Goal: Task Accomplishment & Management: Manage account settings

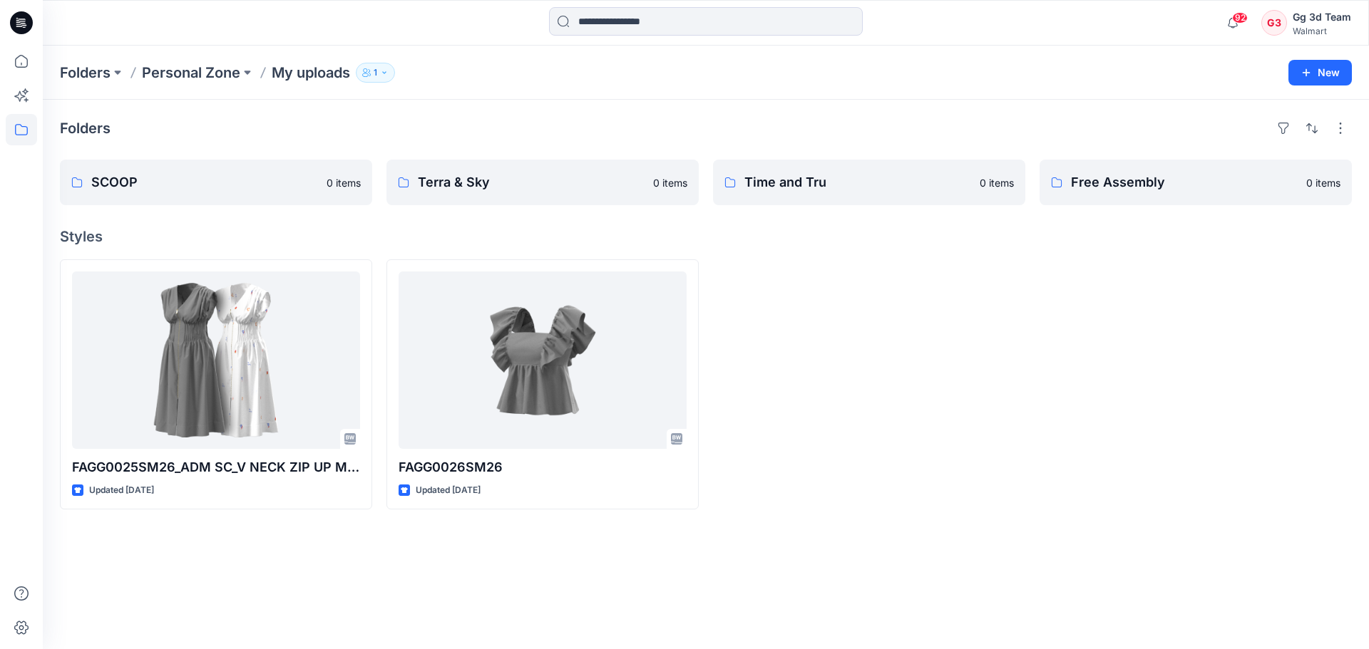
click at [878, 483] on div at bounding box center [869, 385] width 312 height 250
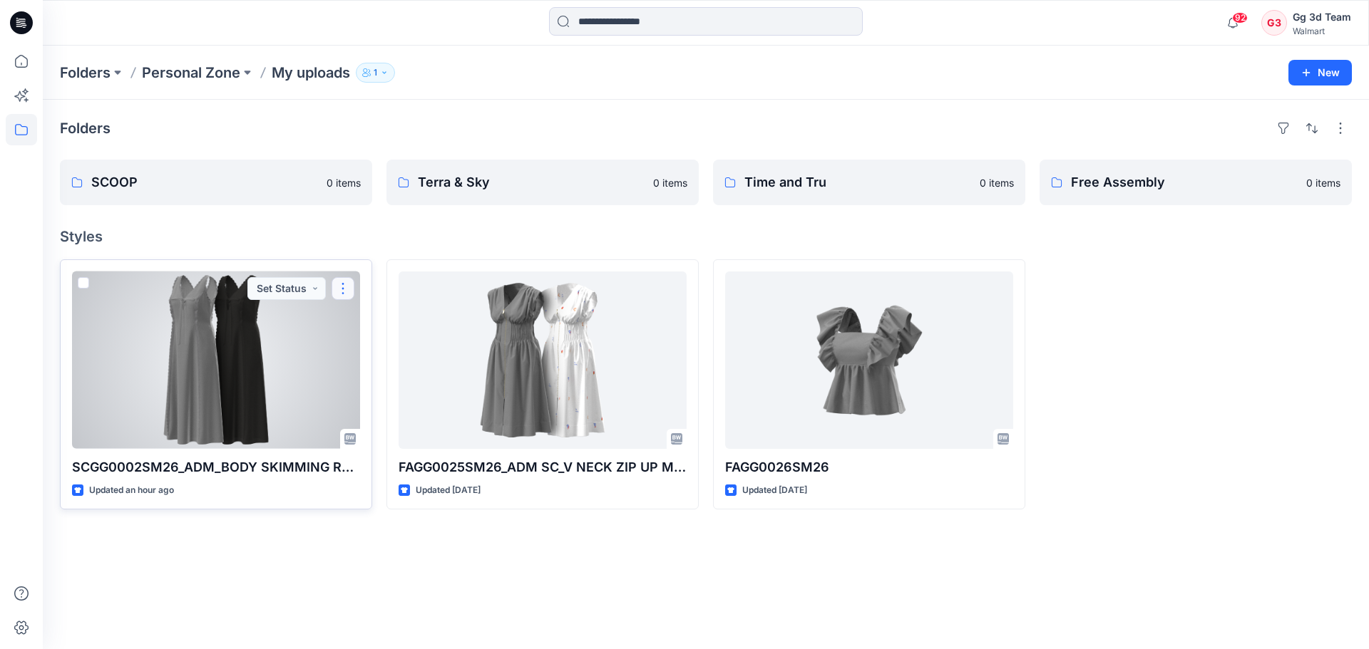
click at [349, 287] on button "button" at bounding box center [343, 288] width 23 height 23
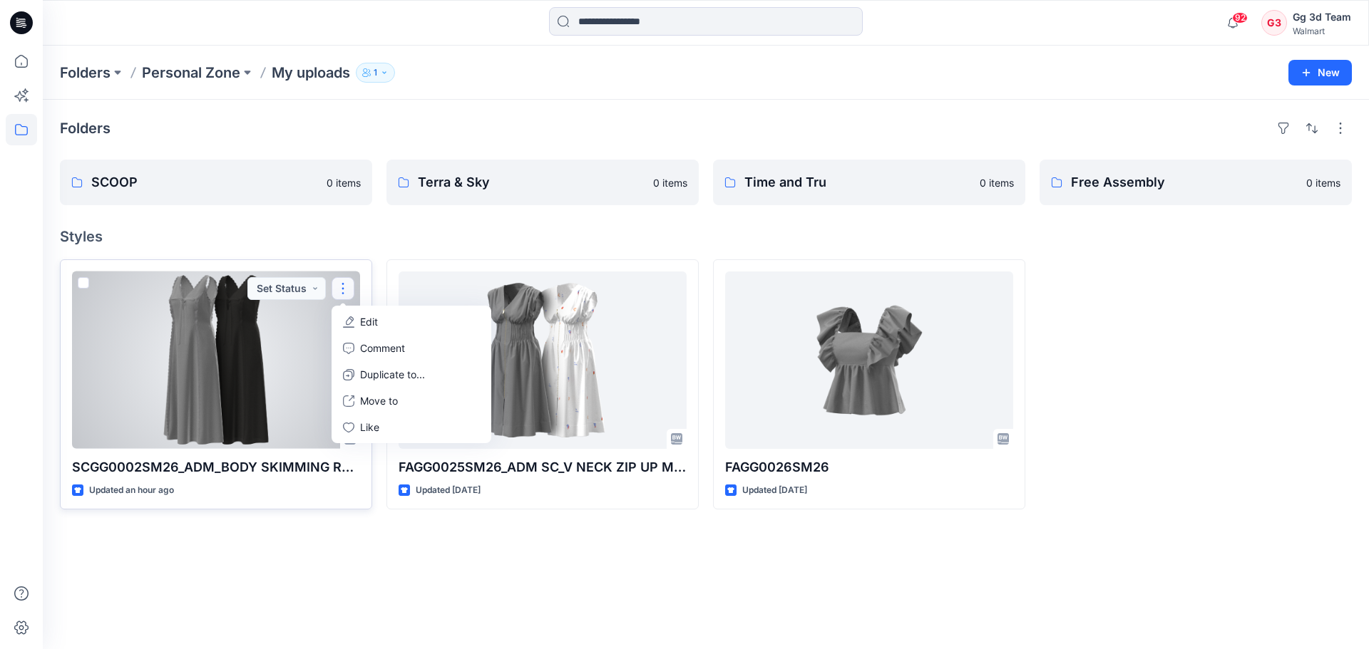
click at [208, 358] on div at bounding box center [216, 361] width 288 height 178
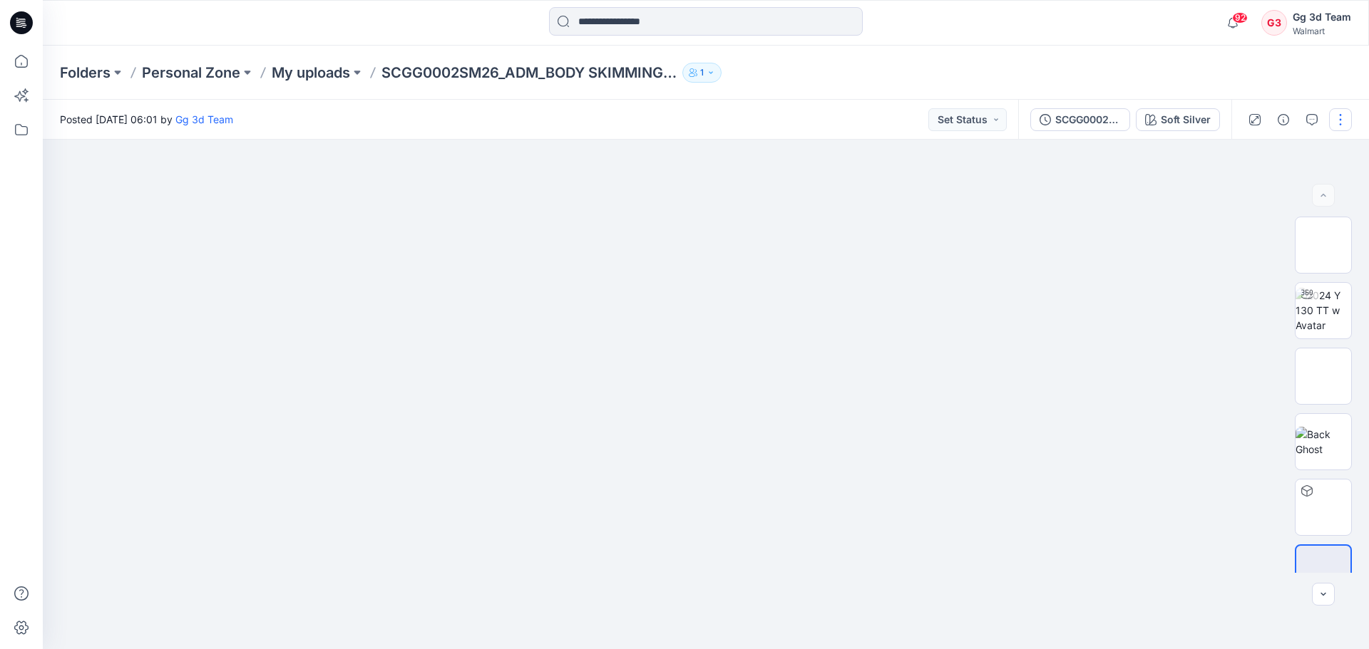
click at [1335, 127] on button "button" at bounding box center [1340, 119] width 23 height 23
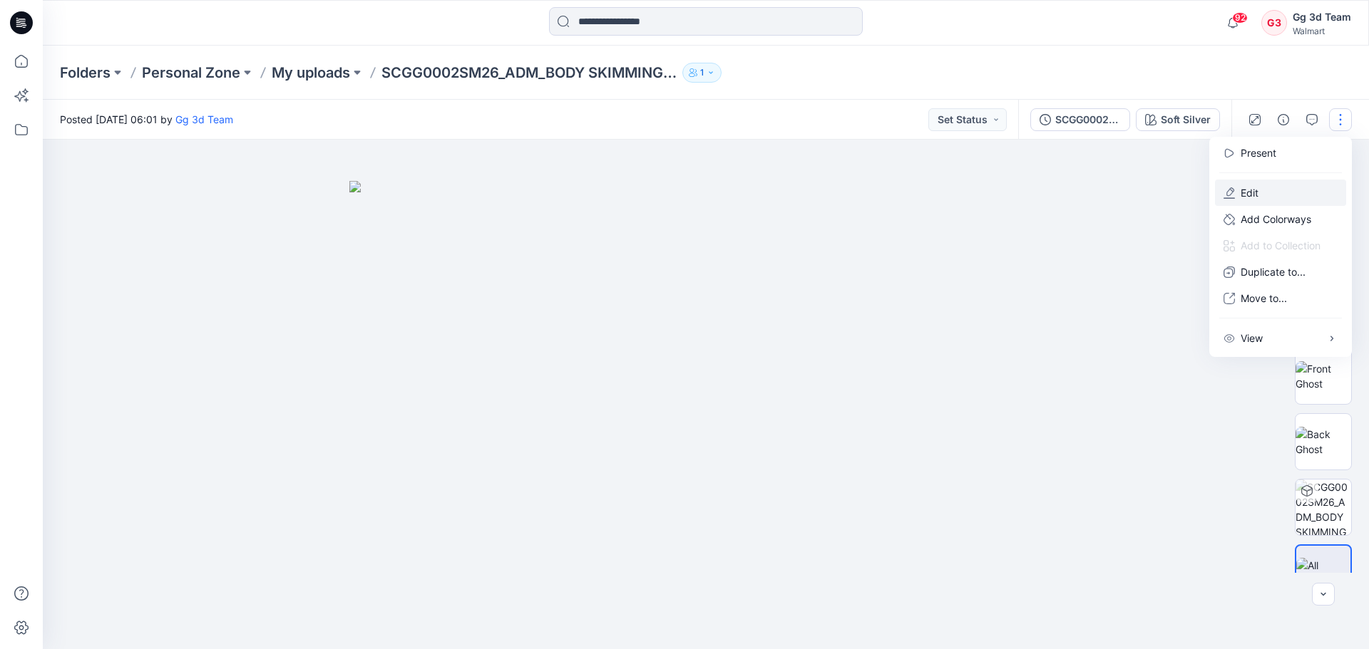
click at [1298, 195] on button "Edit" at bounding box center [1280, 193] width 131 height 26
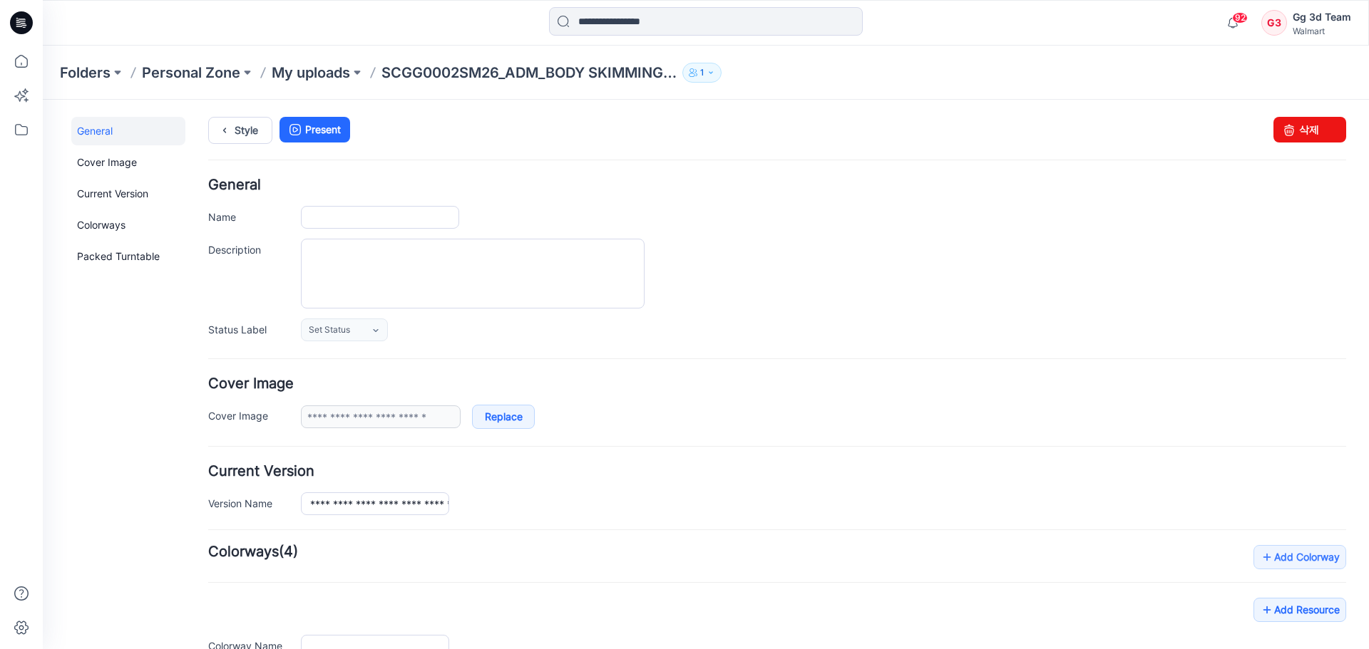
type input "**********"
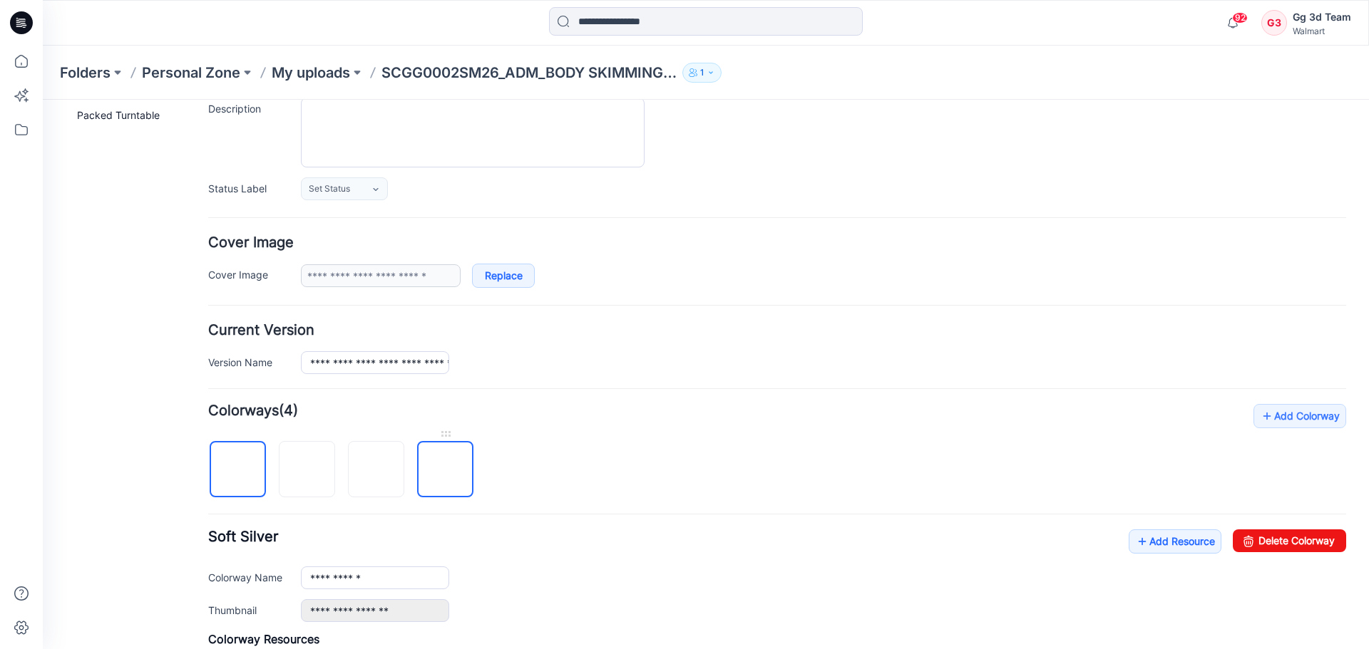
scroll to position [143, 0]
click at [376, 469] on img at bounding box center [376, 469] width 0 height 0
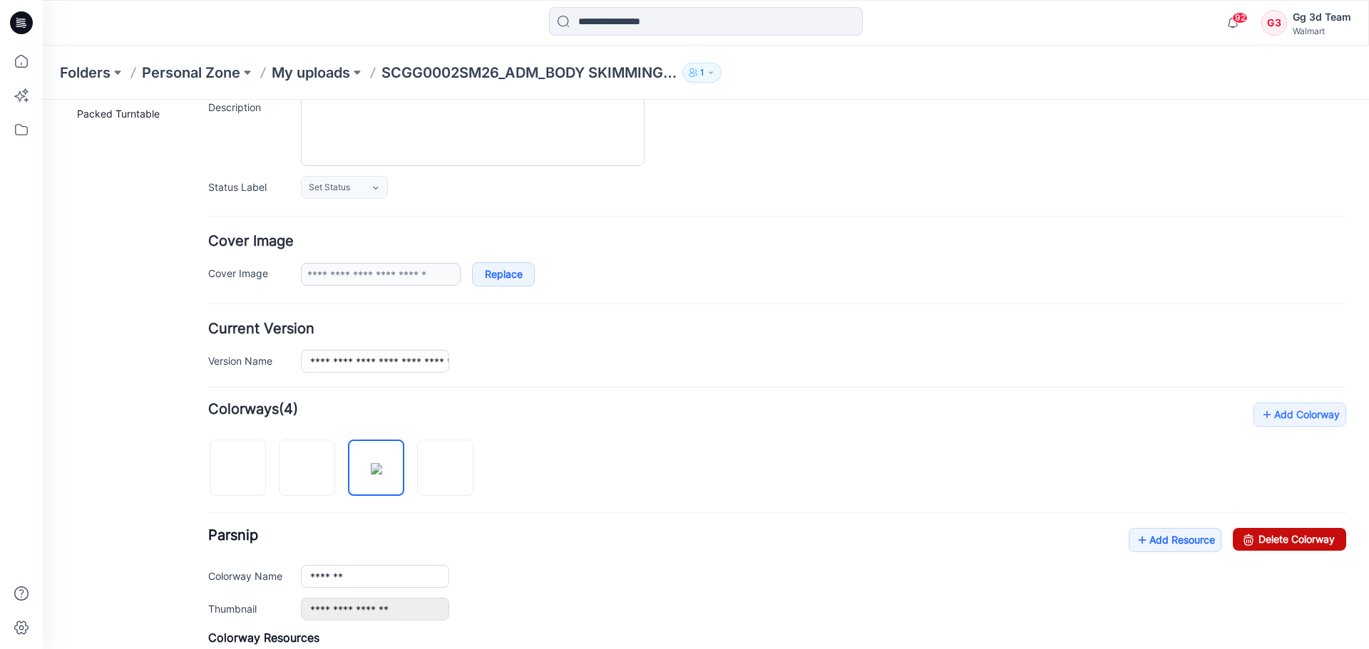
click at [1265, 549] on link "Delete Colorway" at bounding box center [1289, 539] width 113 height 23
click at [437, 483] on div "**********" at bounding box center [777, 613] width 1138 height 421
click at [376, 469] on img at bounding box center [376, 469] width 0 height 0
click at [1279, 543] on link "Delete Colorway" at bounding box center [1289, 539] width 113 height 23
type input "**********"
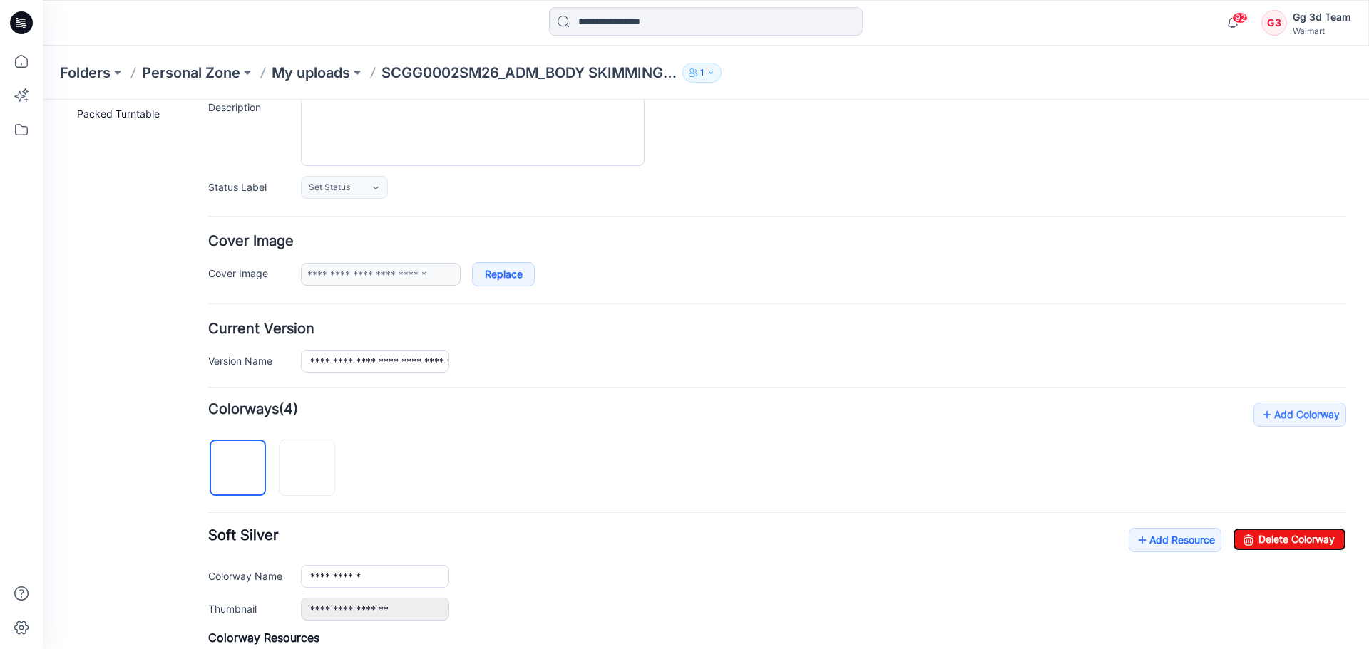
scroll to position [0, 0]
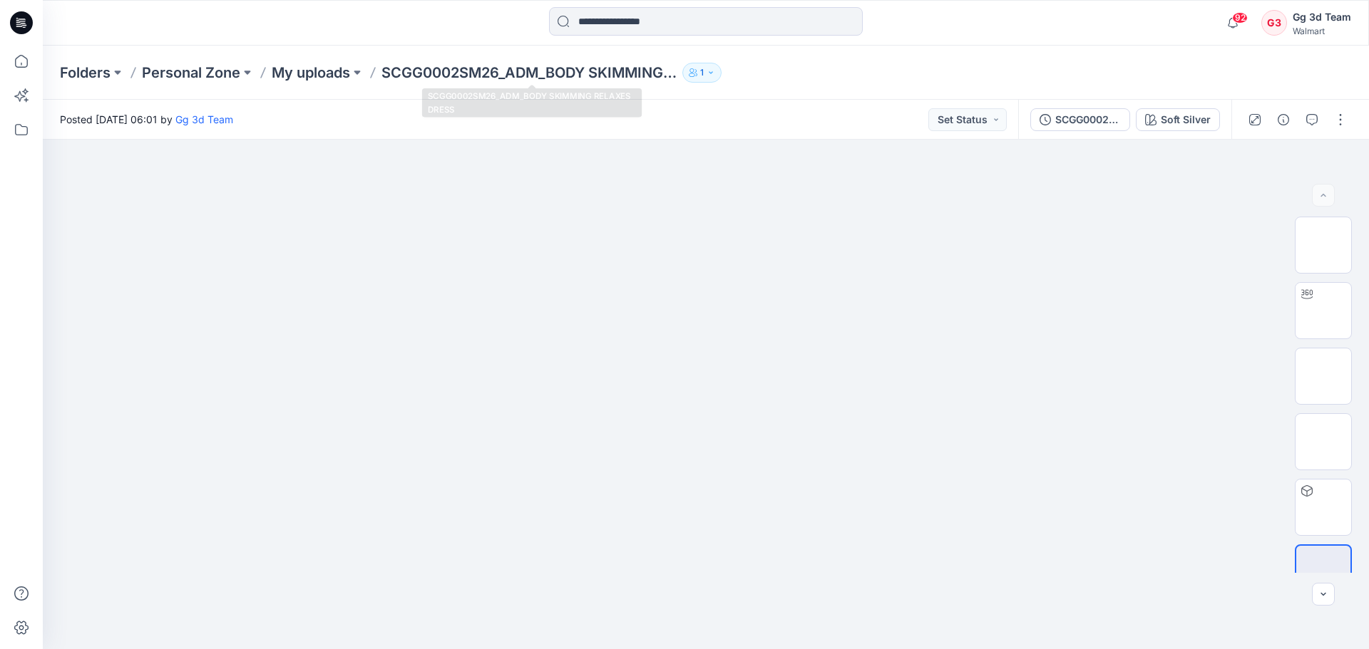
click at [371, 41] on div "92 Notifications Your style SCGG0002SM26_ADM_BODY SKIMMING RELAXES DRESS is rea…" at bounding box center [706, 23] width 1326 height 46
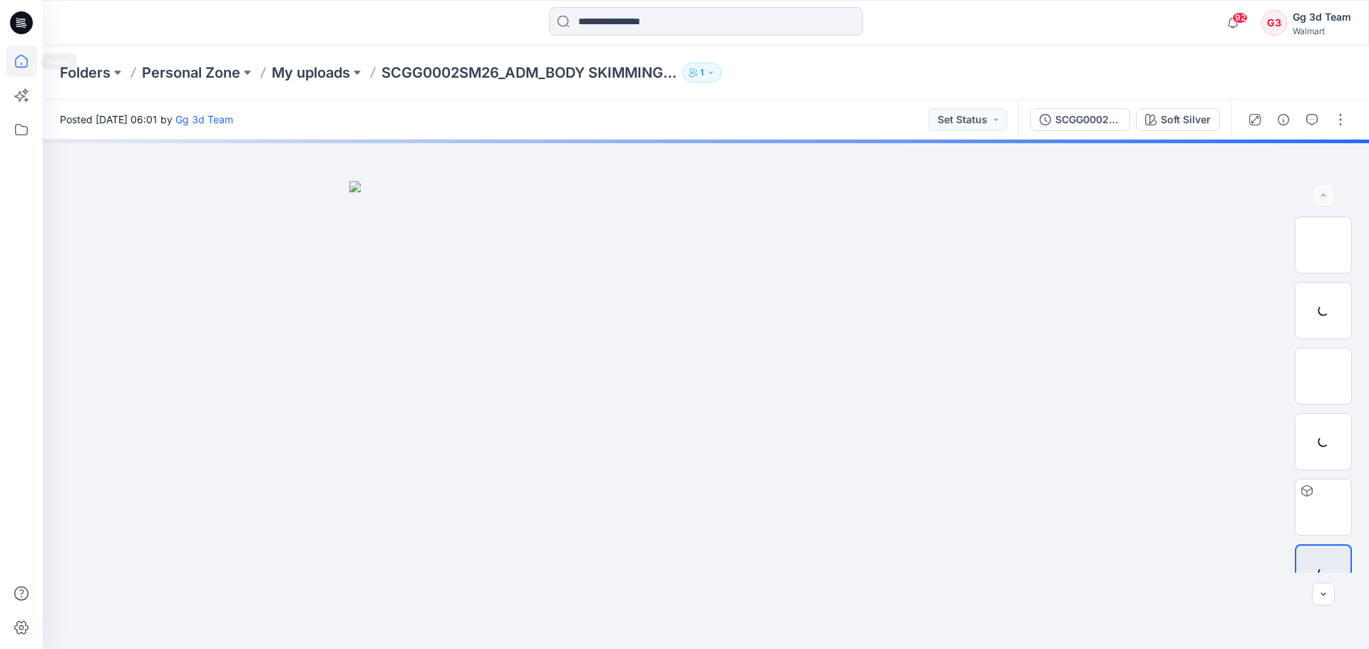
click at [20, 56] on icon at bounding box center [21, 61] width 31 height 31
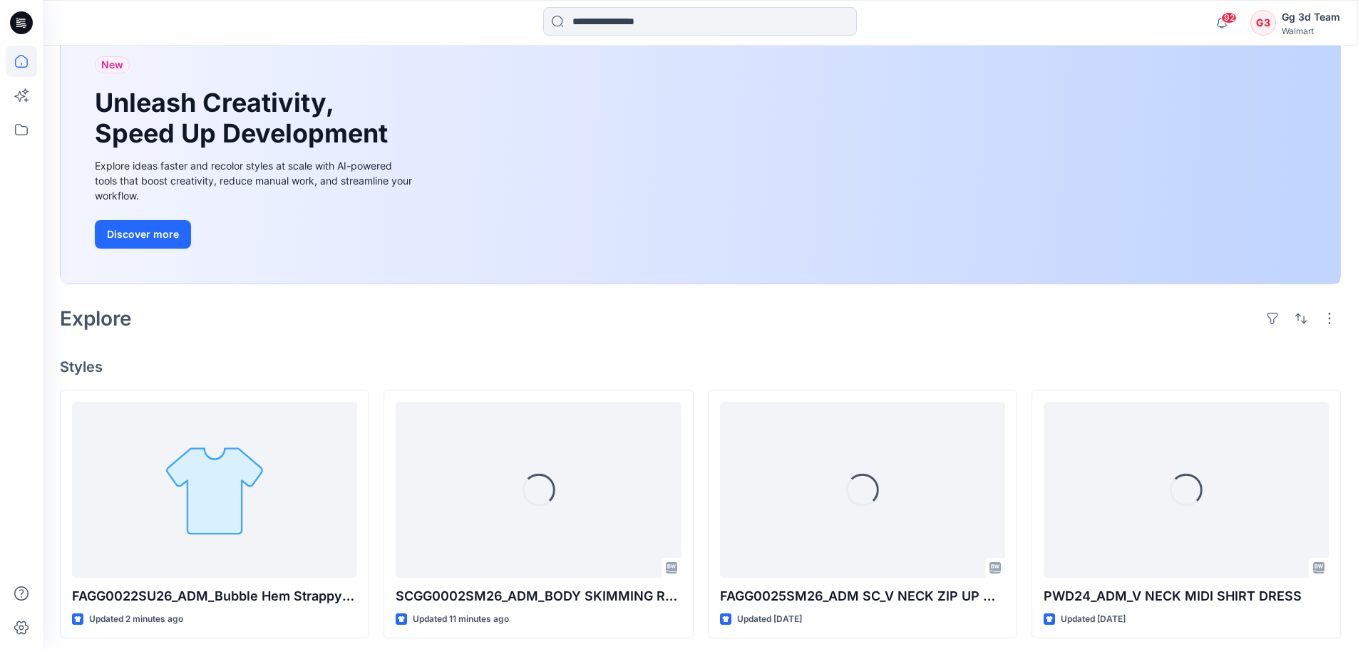
scroll to position [285, 0]
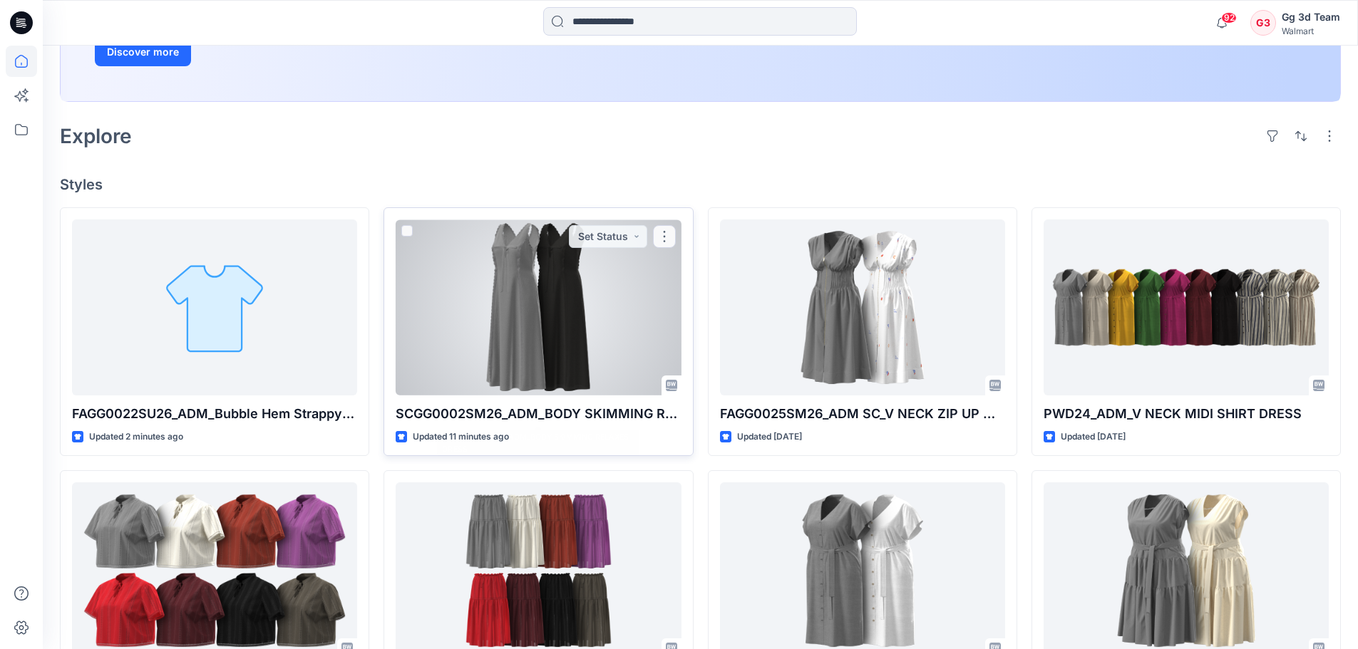
click at [580, 323] on div at bounding box center [538, 308] width 285 height 176
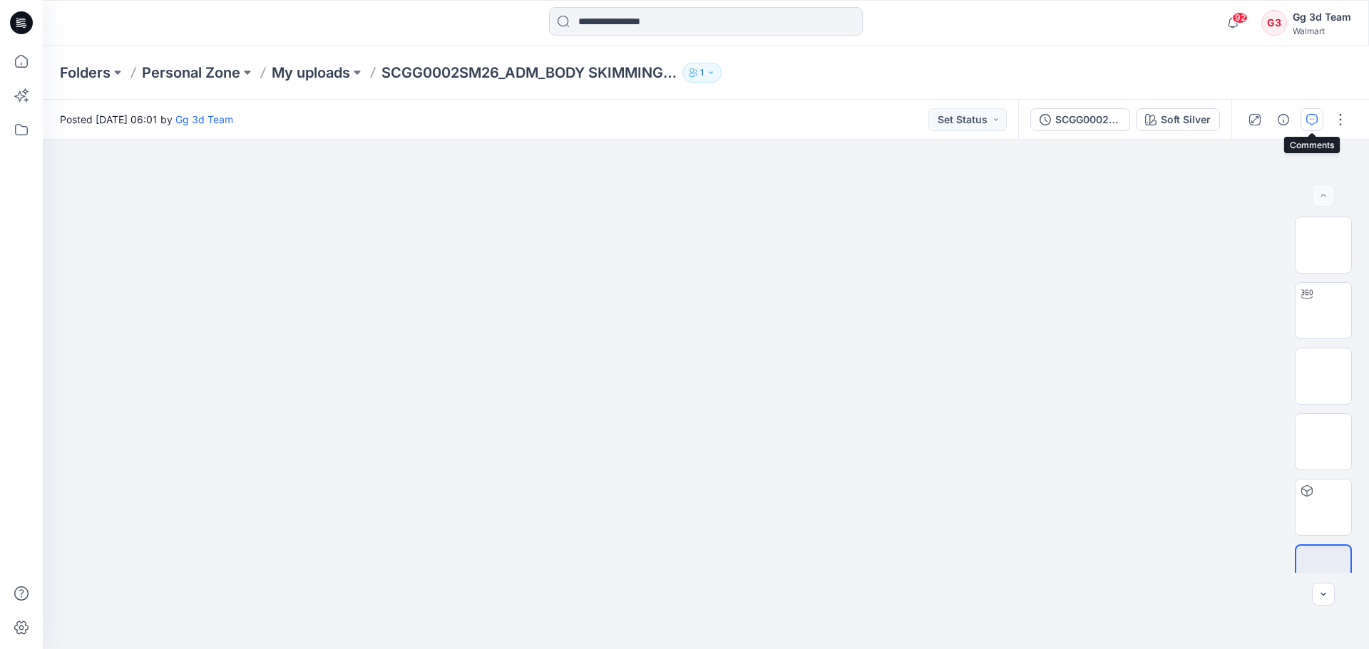
click at [1315, 121] on icon "button" at bounding box center [1311, 119] width 11 height 11
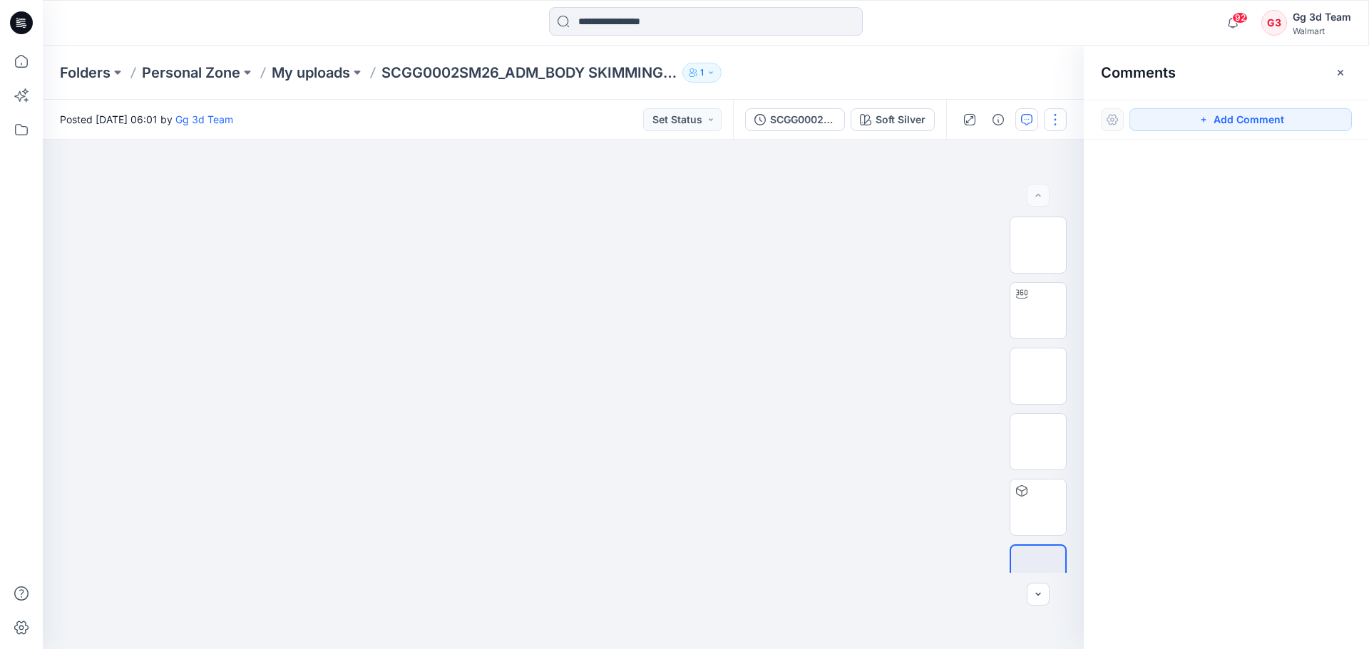
click at [1045, 121] on button "button" at bounding box center [1055, 119] width 23 height 23
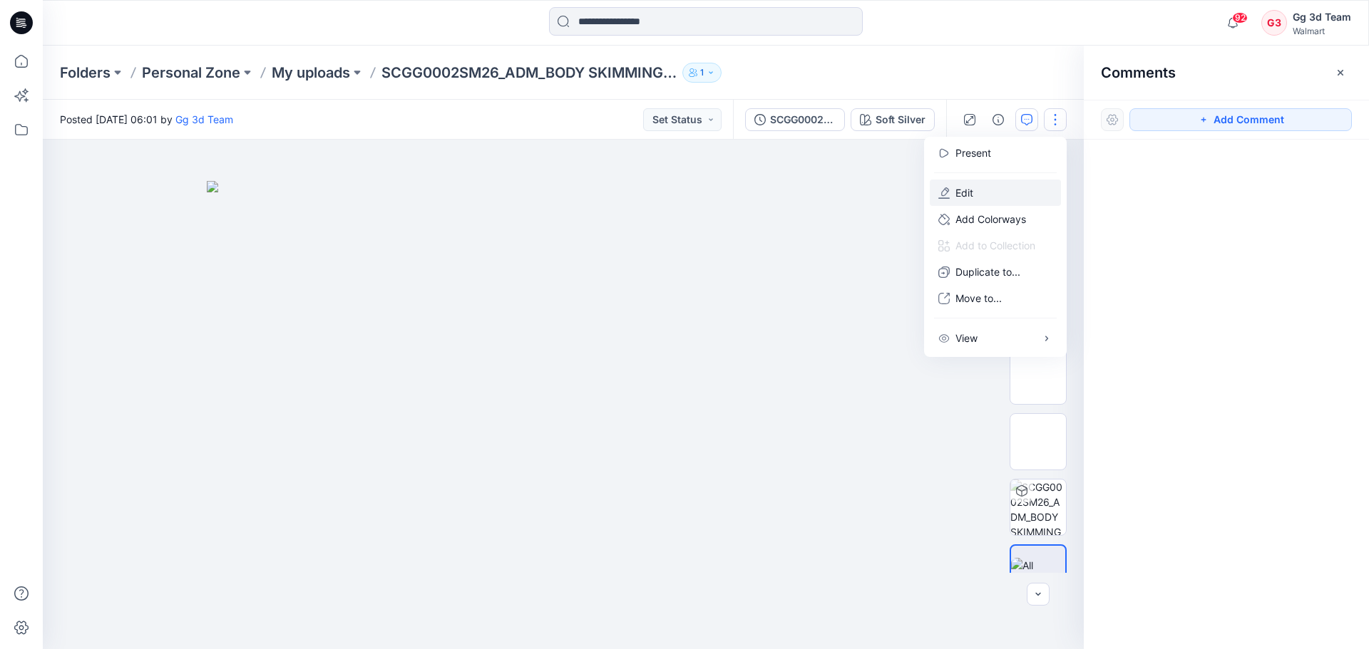
click at [1001, 189] on button "Edit" at bounding box center [995, 193] width 131 height 26
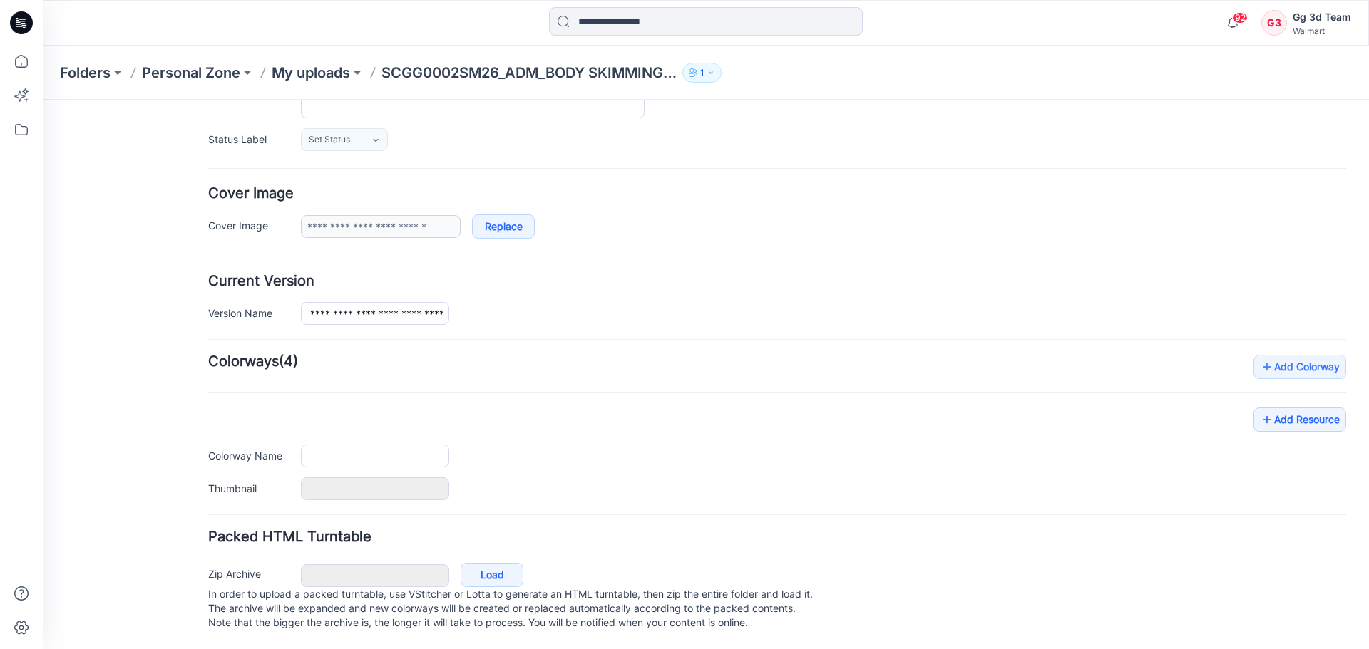
type input "**********"
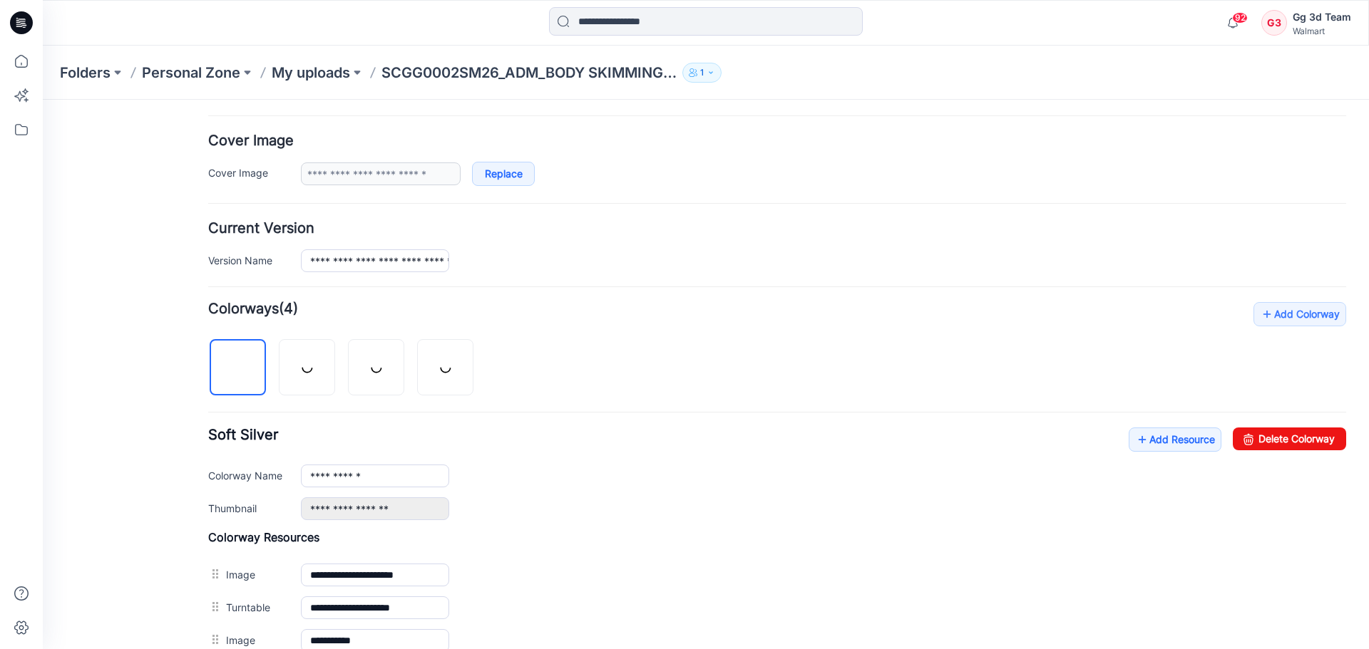
scroll to position [276, 0]
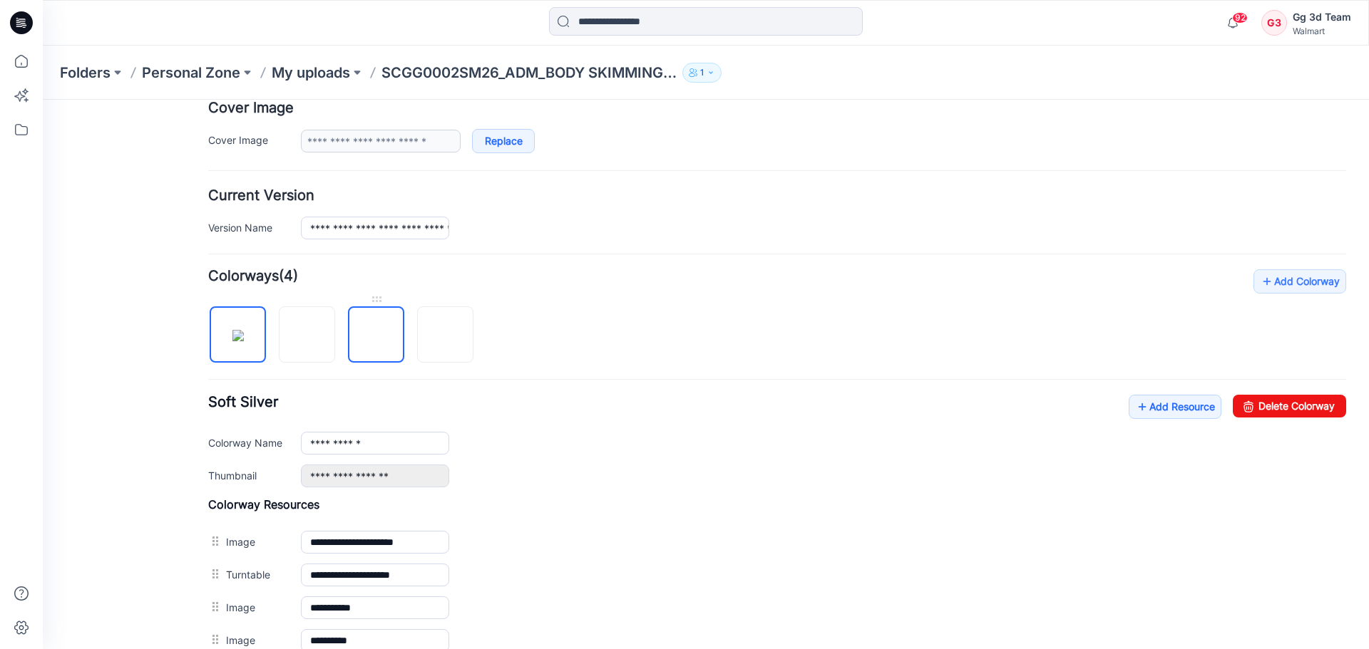
click at [376, 336] on img at bounding box center [376, 336] width 0 height 0
drag, startPoint x: 1302, startPoint y: 414, endPoint x: 790, endPoint y: 143, distance: 579.2
click at [1302, 414] on link "Delete Colorway" at bounding box center [1289, 406] width 113 height 23
click at [446, 336] on img at bounding box center [446, 336] width 0 height 0
click at [1295, 403] on link "Delete Colorway" at bounding box center [1289, 406] width 113 height 23
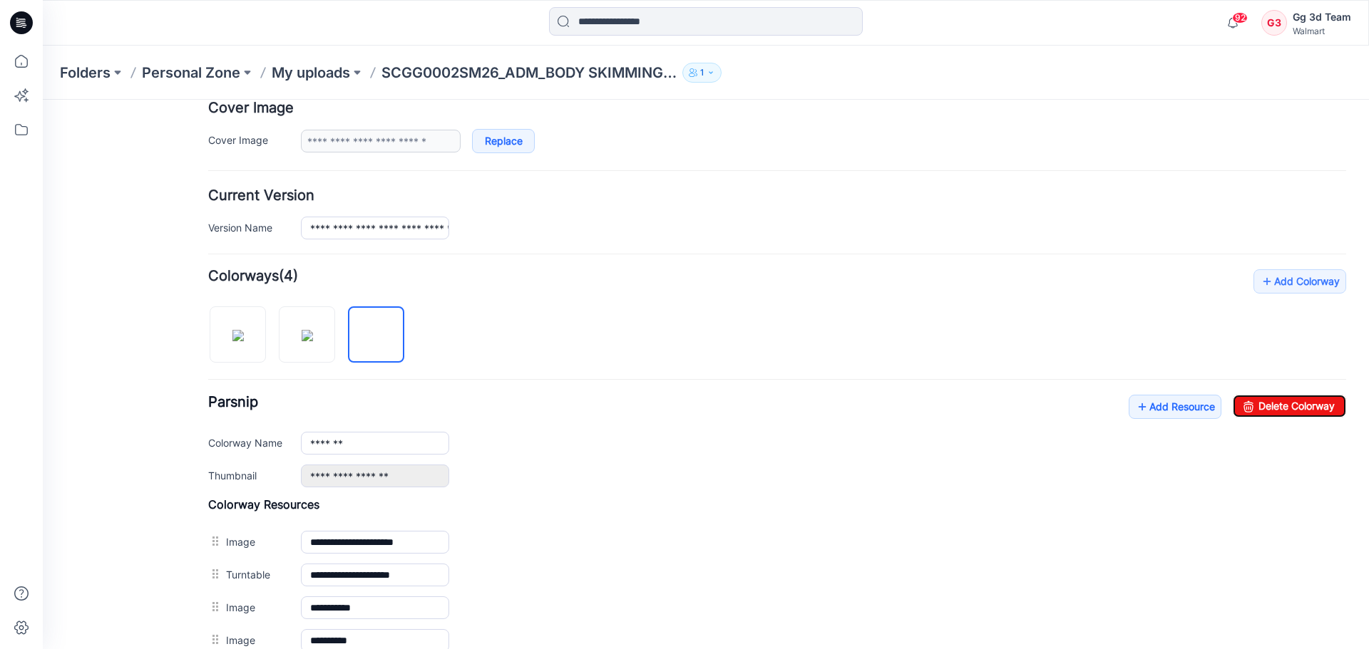
type input "**********"
click at [295, 66] on p "My uploads" at bounding box center [311, 73] width 78 height 20
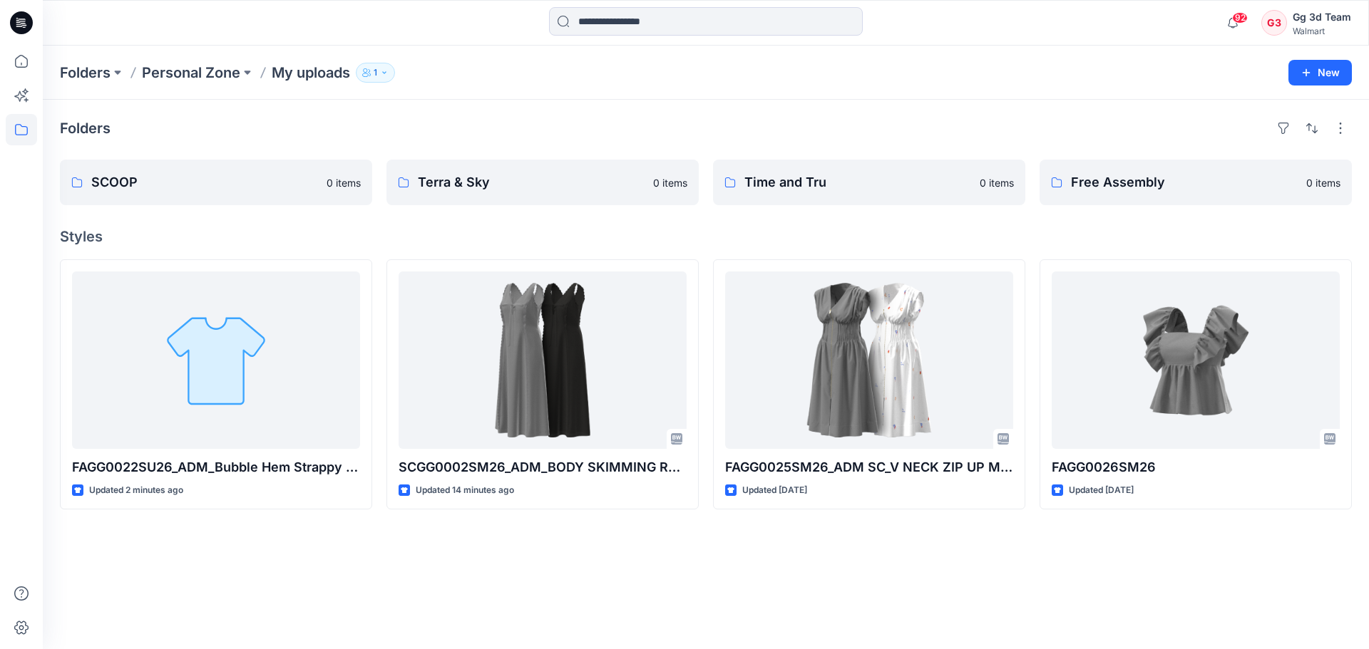
click at [268, 118] on div "Folders" at bounding box center [706, 128] width 1292 height 23
click at [469, 133] on div "Folders" at bounding box center [706, 128] width 1292 height 23
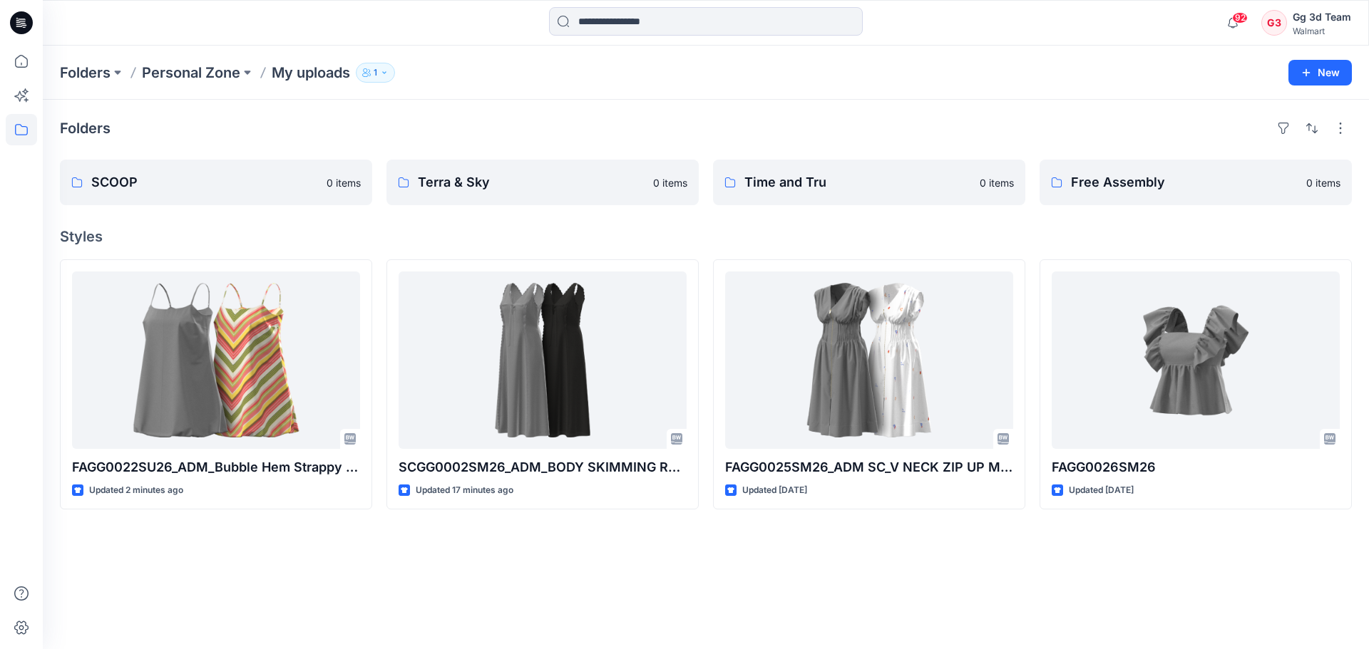
click at [955, 595] on div "Folders SCOOP 0 items Terra & Sky 0 items Time and Tru 0 items Free Assembly 0 …" at bounding box center [706, 375] width 1326 height 550
click at [796, 605] on div "Folders SCOOP 0 items Terra & Sky 0 items Time and Tru 0 items Free Assembly 0 …" at bounding box center [706, 375] width 1326 height 550
click at [503, 81] on div "Folders Personal Zone My uploads 1" at bounding box center [650, 73] width 1181 height 20
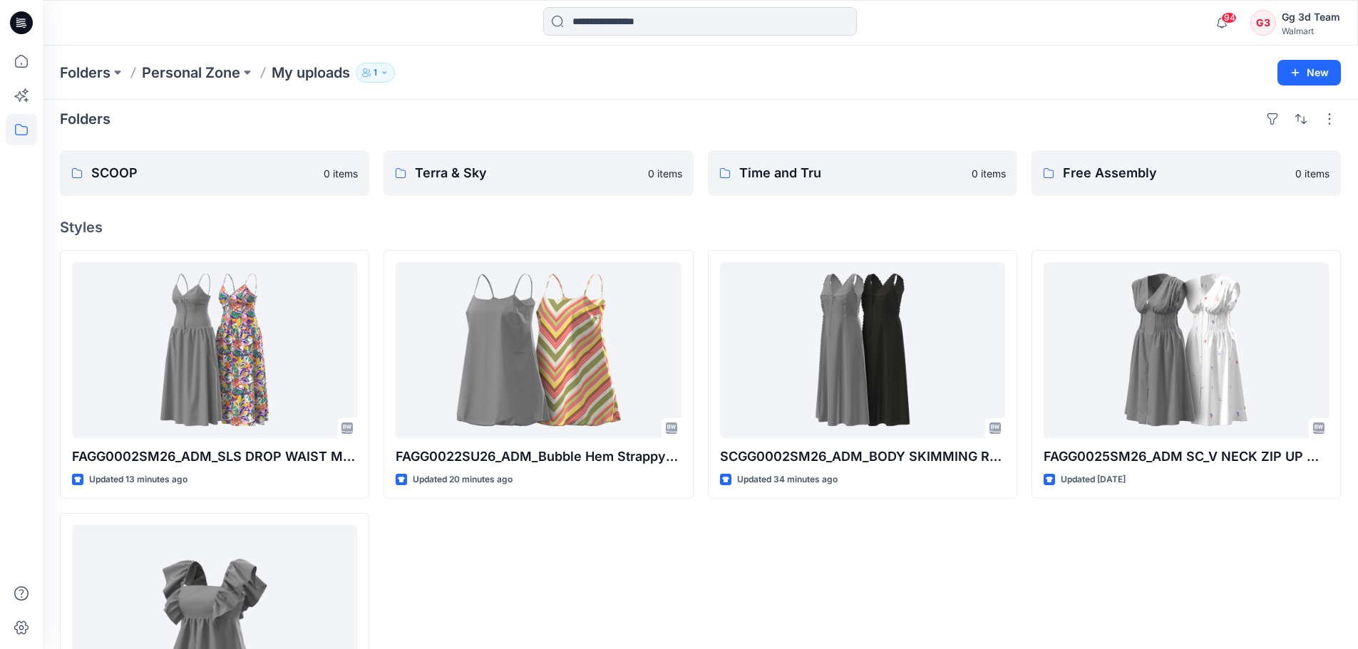
scroll to position [71, 0]
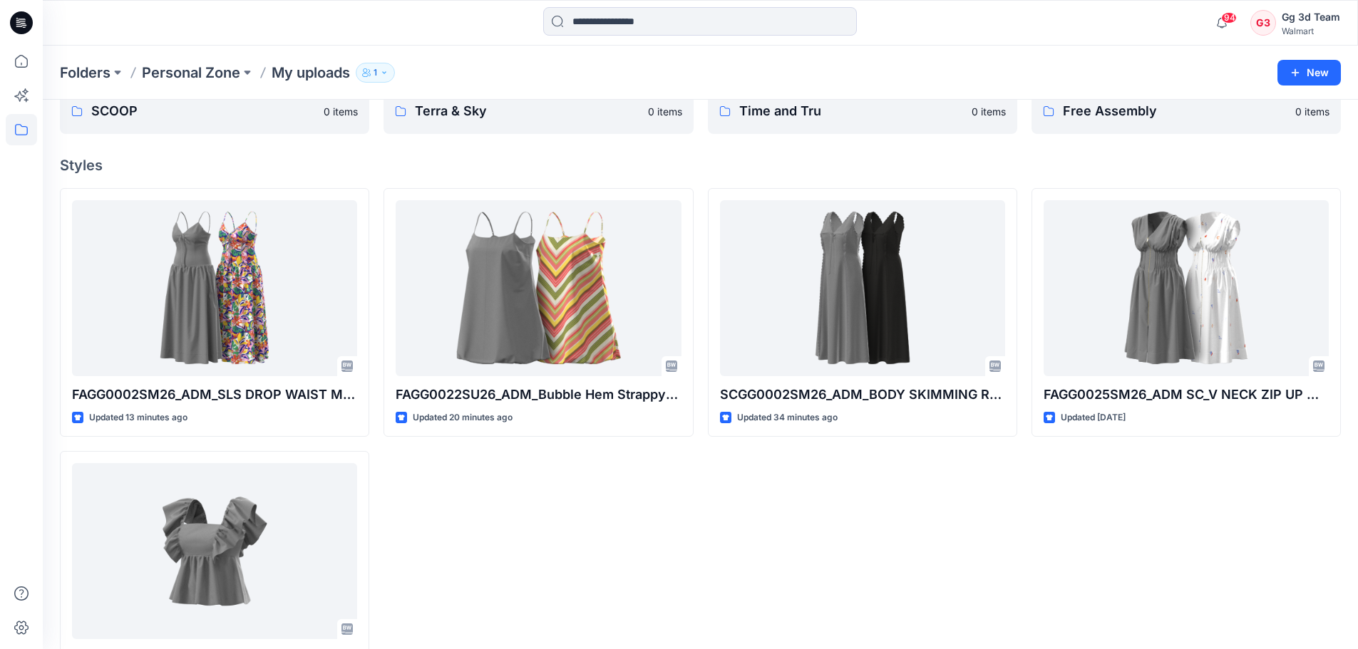
click at [642, 544] on div "FAGG0022SU26_ADM_Bubble Hem Strappy Mini Dress Updated 20 minutes ago" at bounding box center [538, 444] width 309 height 512
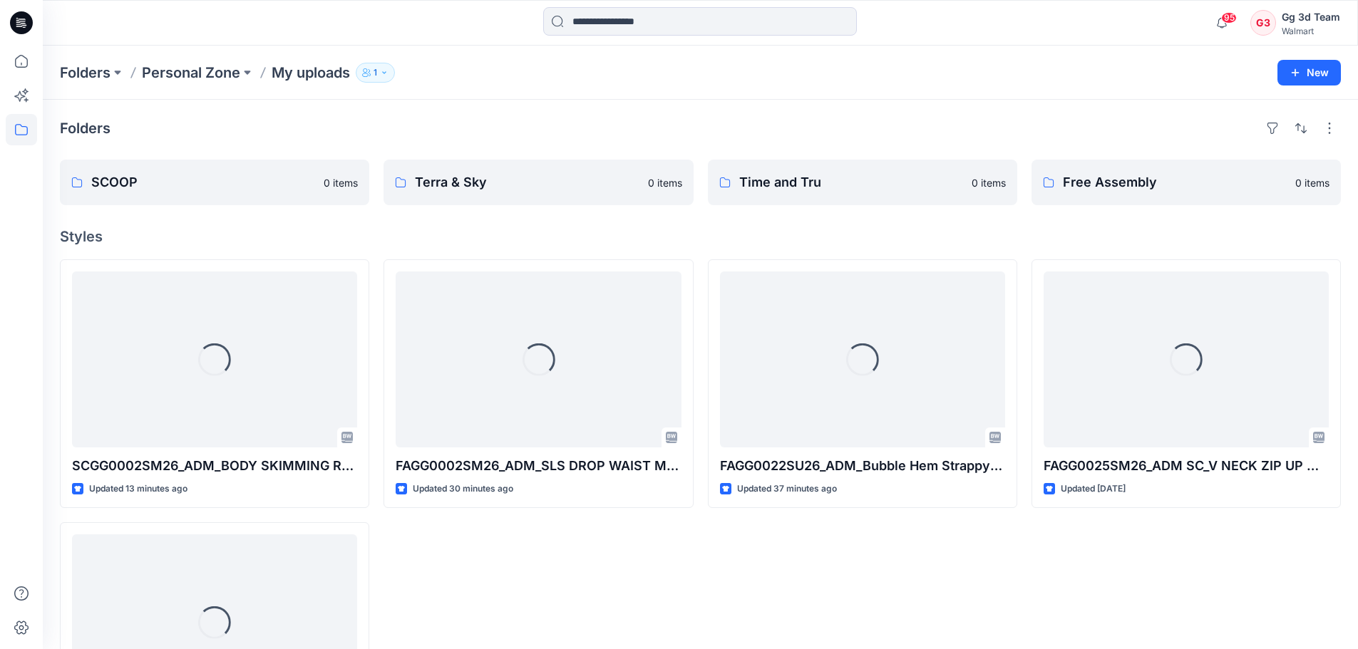
click at [456, 93] on div "Folders Personal Zone My uploads 1 New" at bounding box center [700, 73] width 1315 height 54
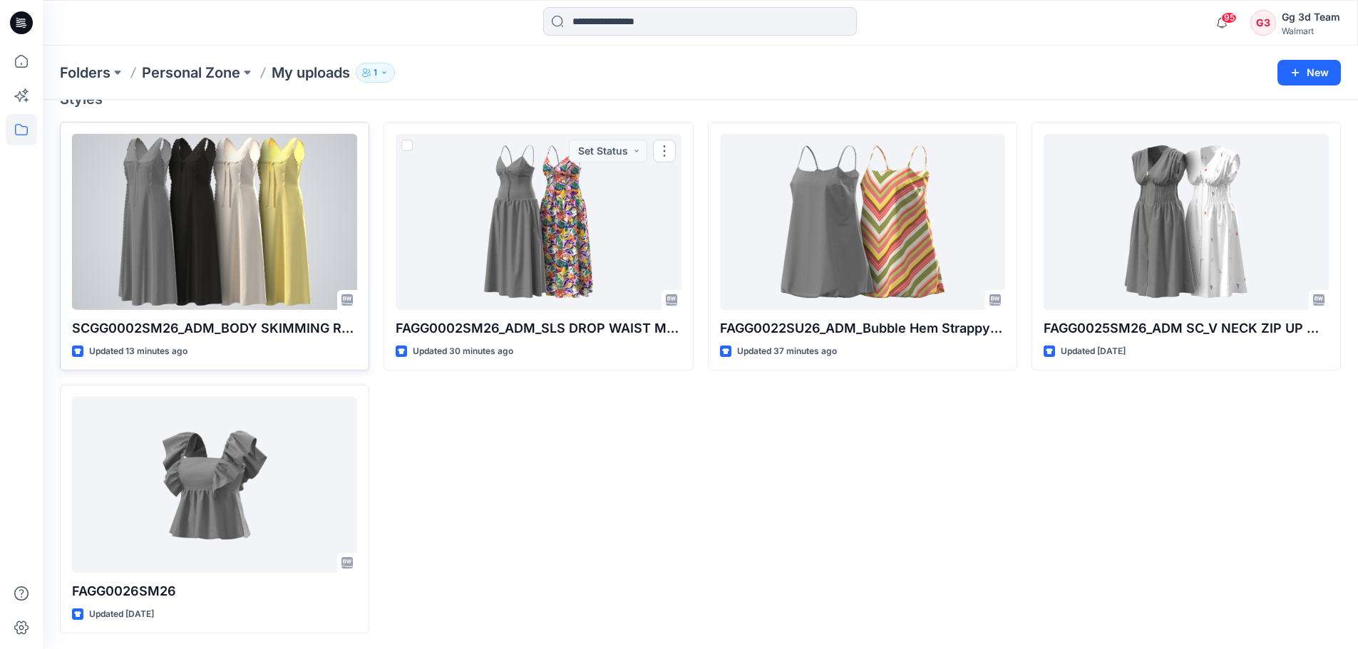
scroll to position [139, 0]
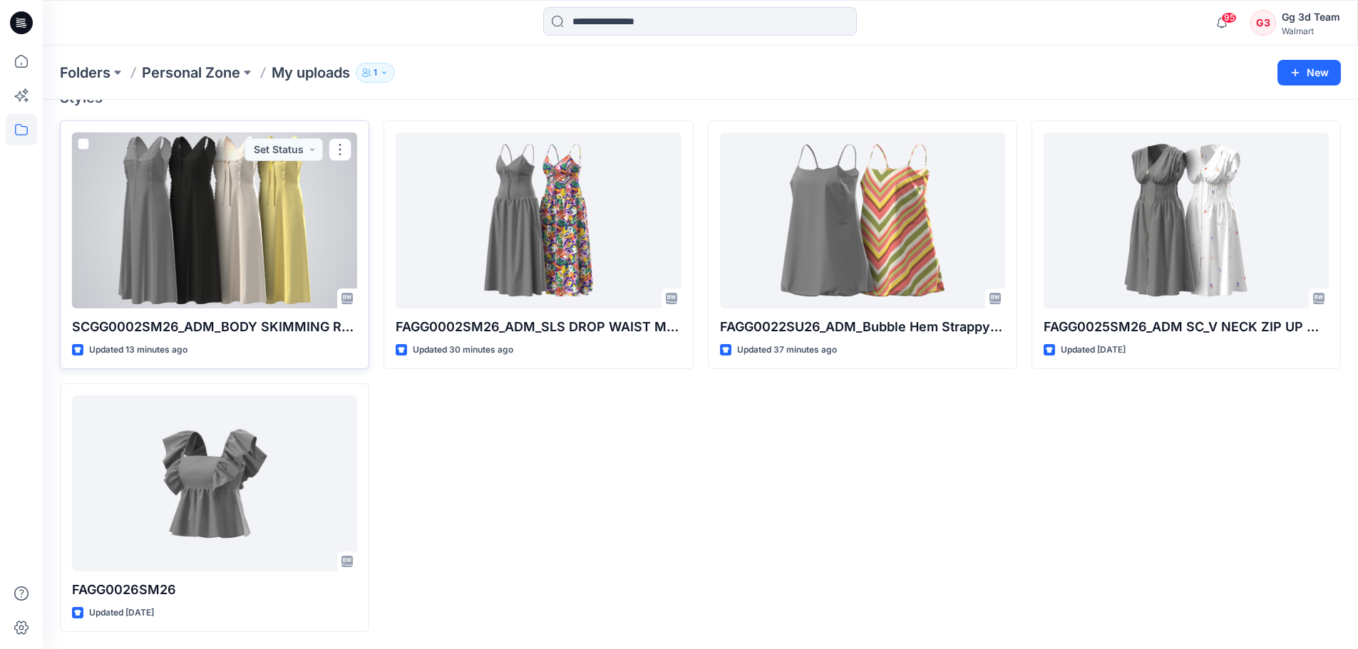
click at [177, 267] on div at bounding box center [214, 221] width 285 height 176
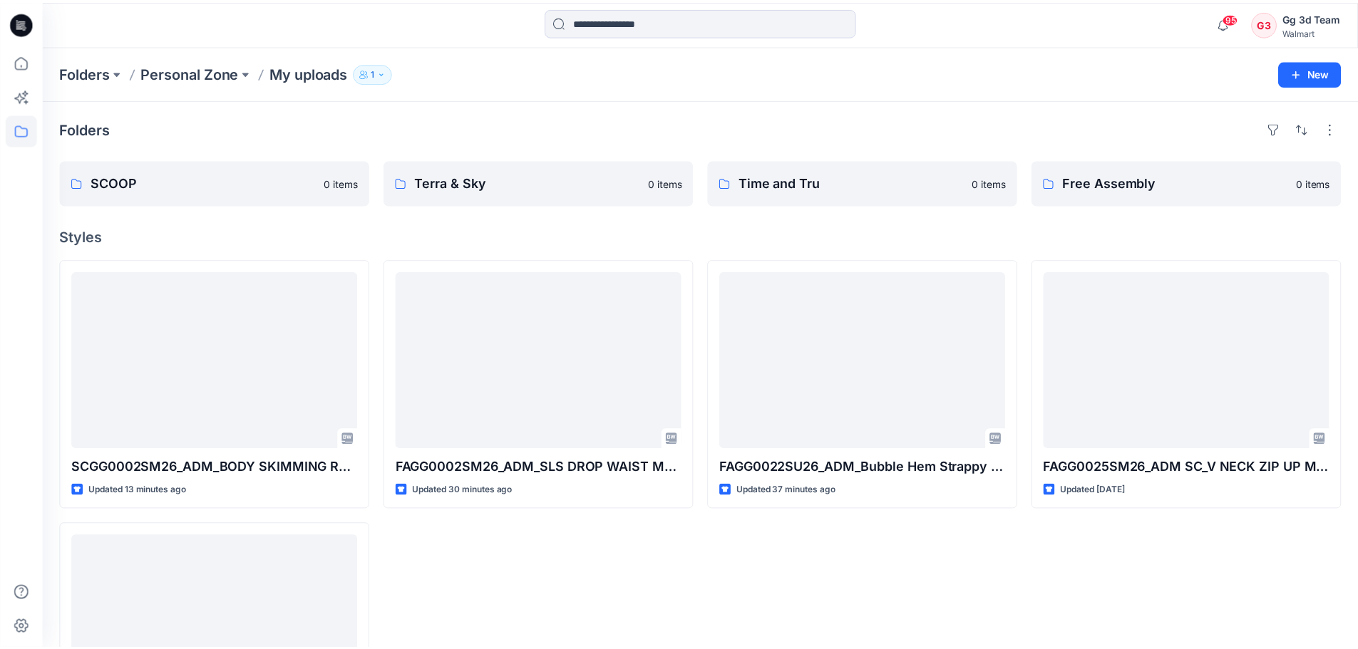
scroll to position [139, 0]
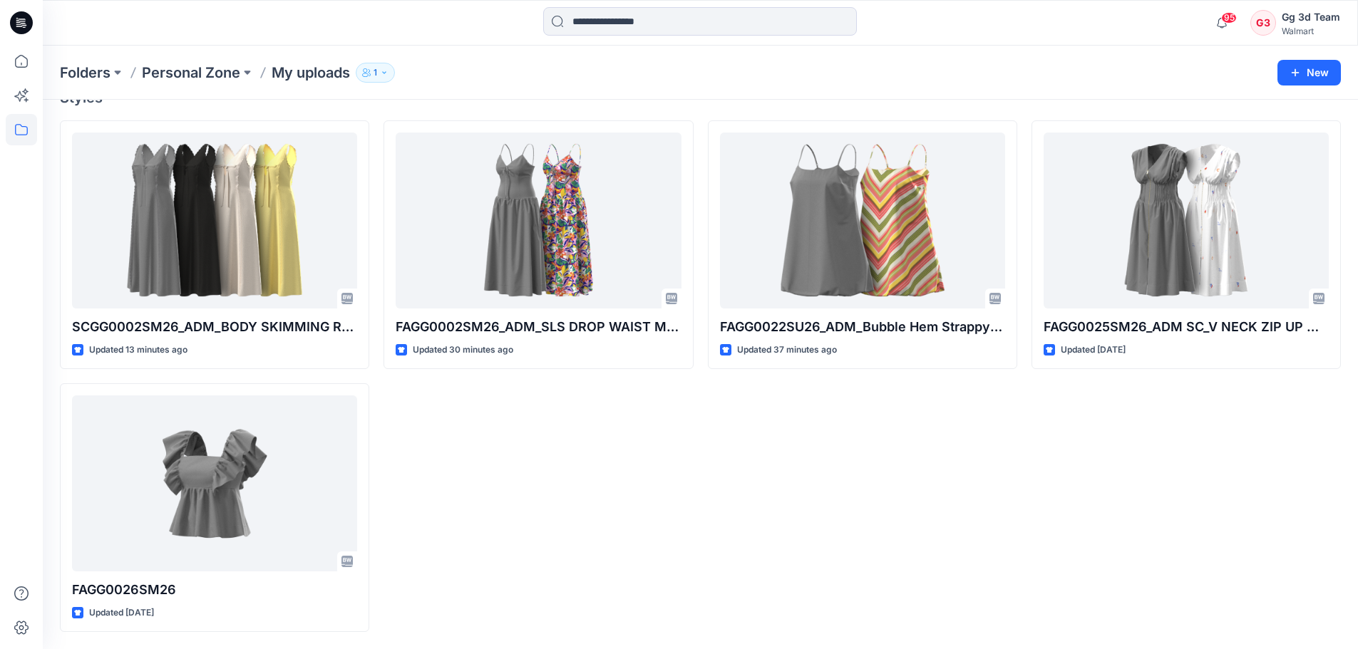
click at [637, 529] on div "FAGG0002SM26_ADM_SLS DROP WAIST MAXI DRESS Updated 30 minutes ago" at bounding box center [538, 376] width 309 height 512
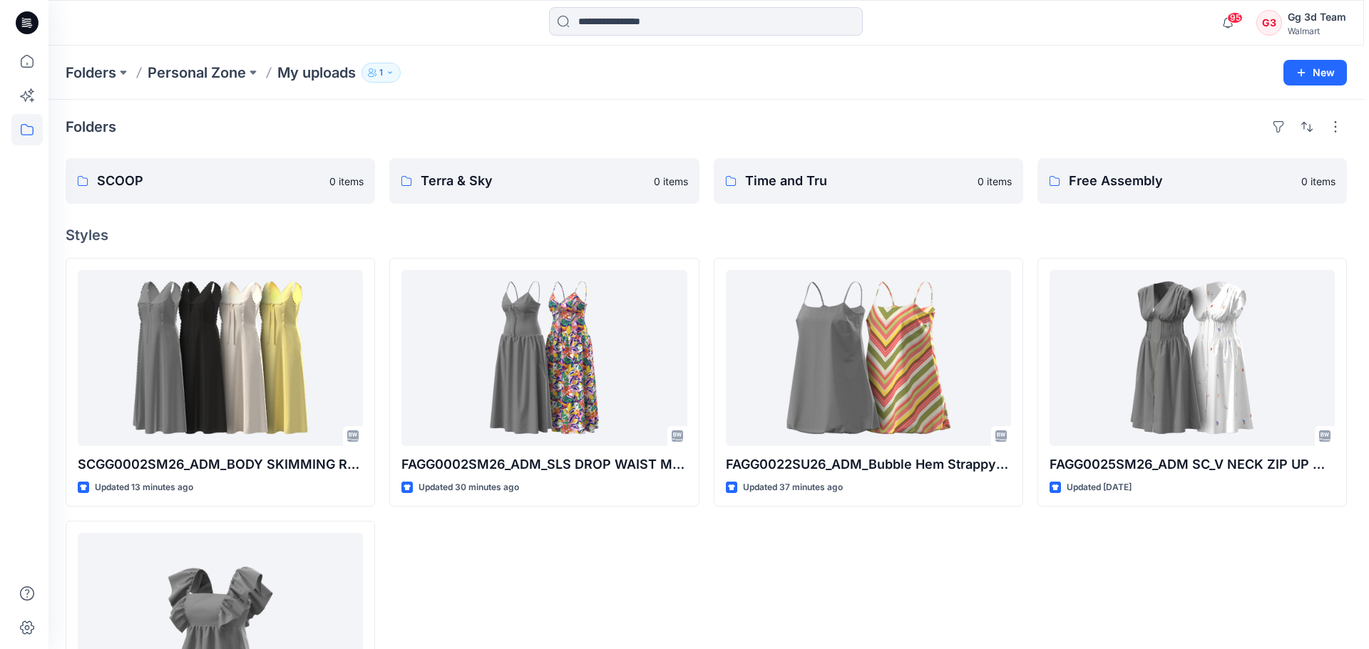
scroll to position [0, 0]
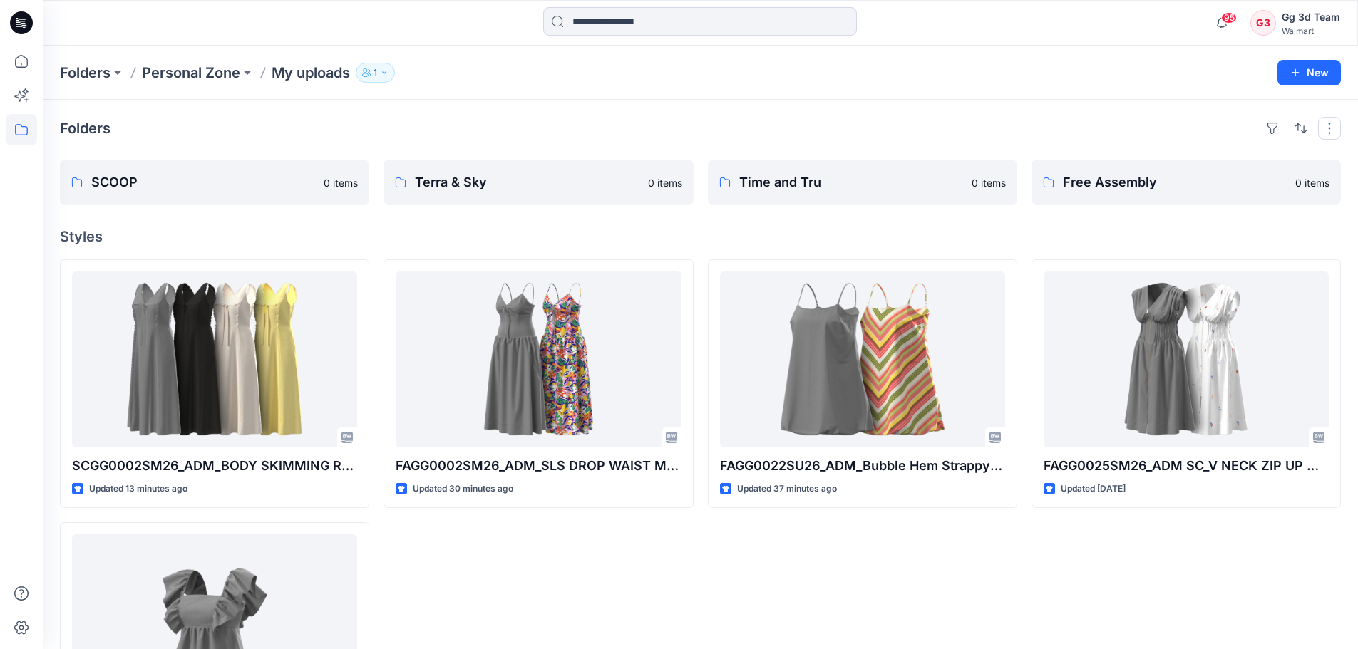
click at [1329, 130] on button "button" at bounding box center [1329, 128] width 23 height 23
click at [1101, 246] on div "Folders Layout Grid Large Grid Folder View Compact Card Card View Card Info SCO…" at bounding box center [700, 444] width 1315 height 689
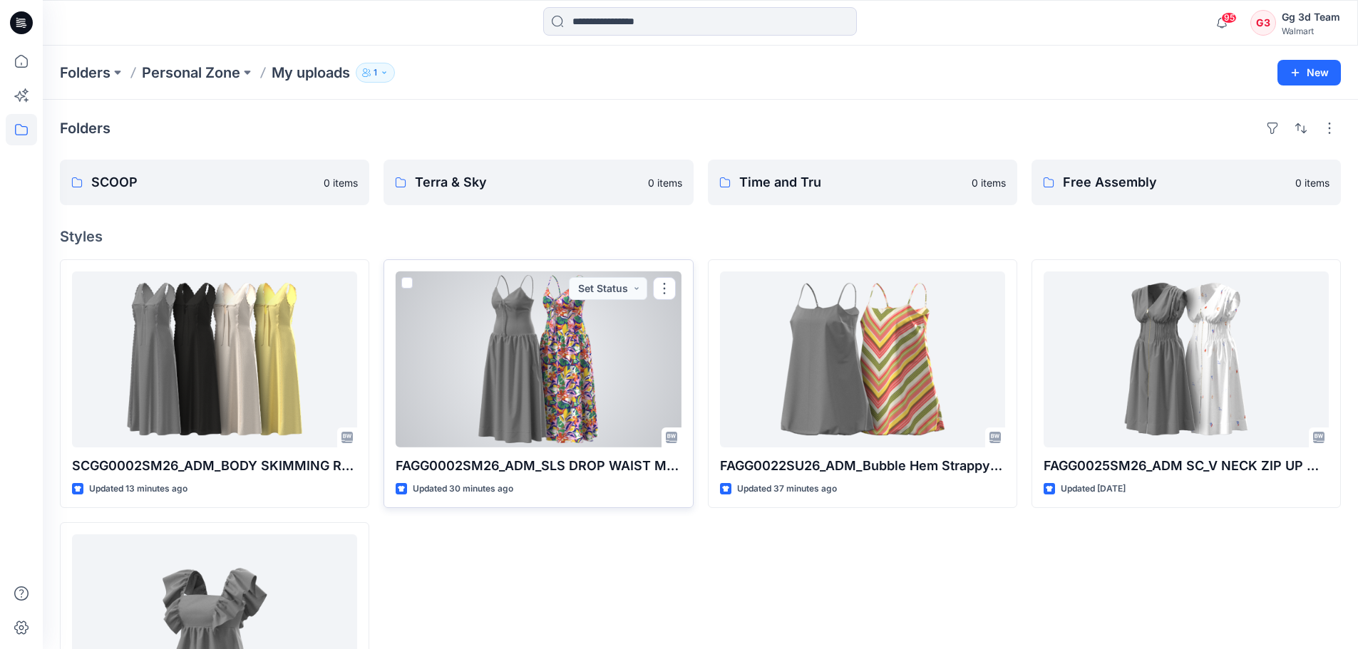
click at [409, 282] on span at bounding box center [406, 282] width 11 height 11
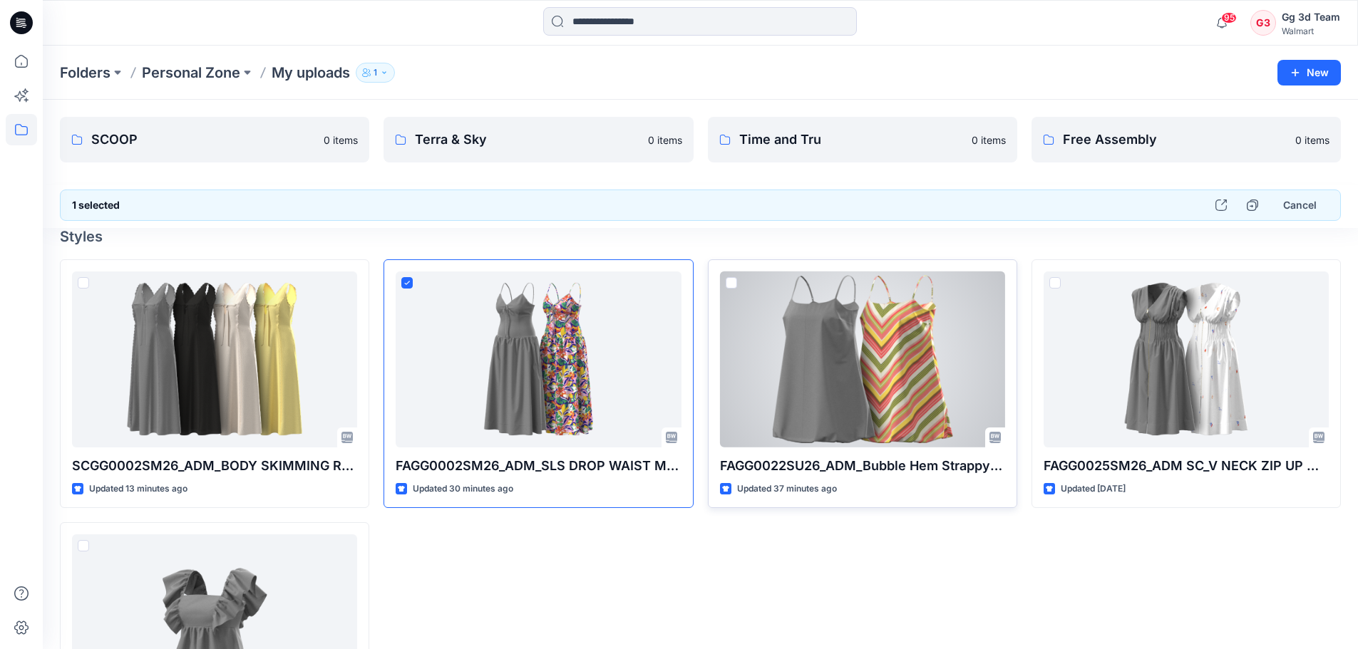
click at [730, 282] on span at bounding box center [731, 282] width 11 height 11
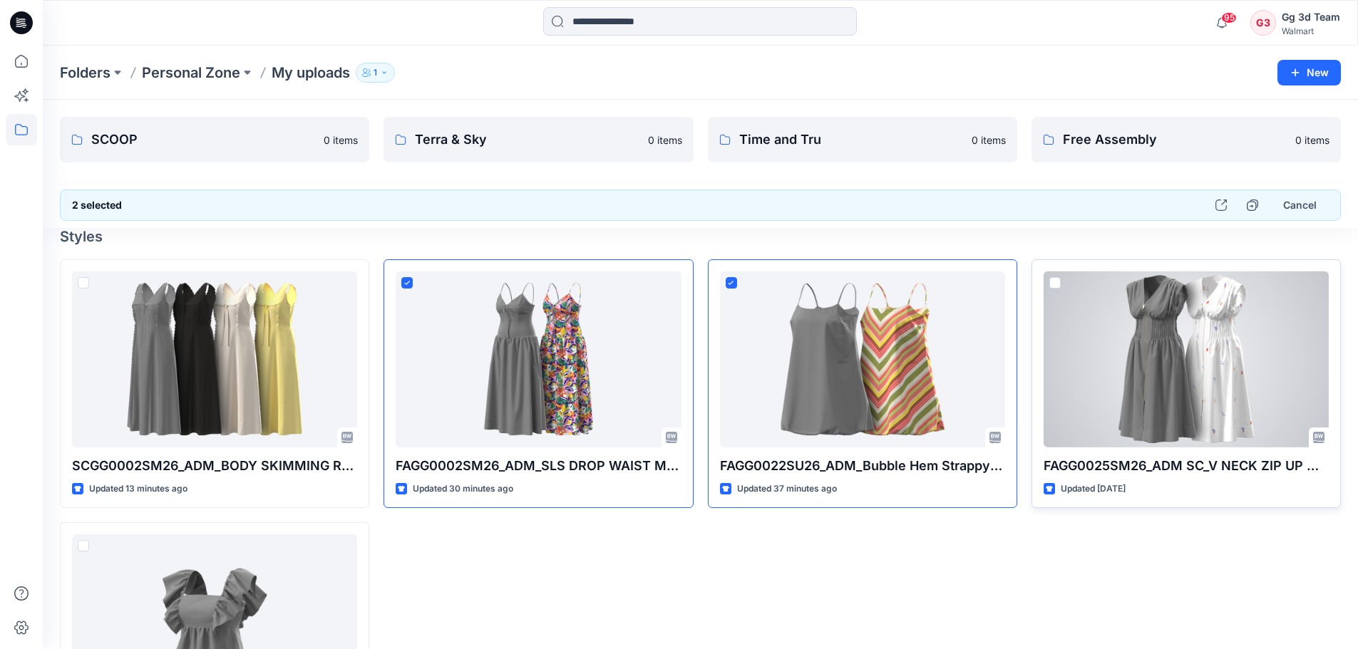
click at [1057, 279] on span at bounding box center [1054, 282] width 11 height 11
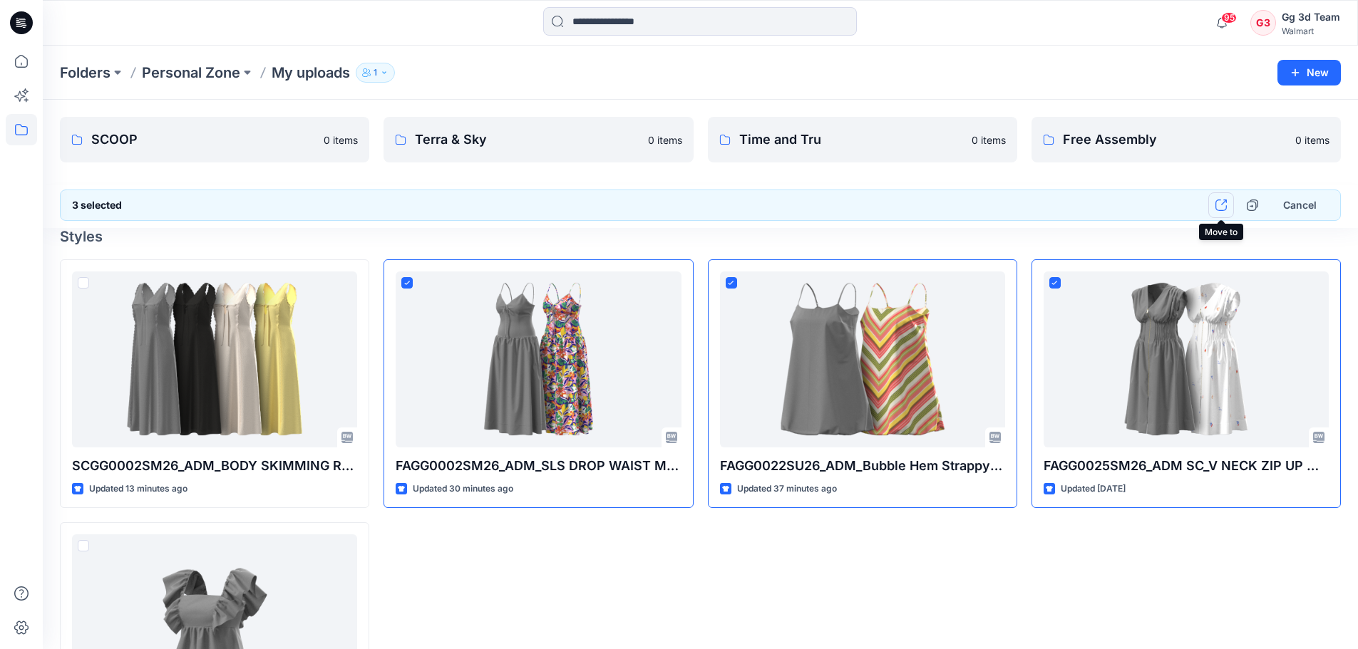
click at [1226, 205] on icon "button" at bounding box center [1221, 205] width 11 height 11
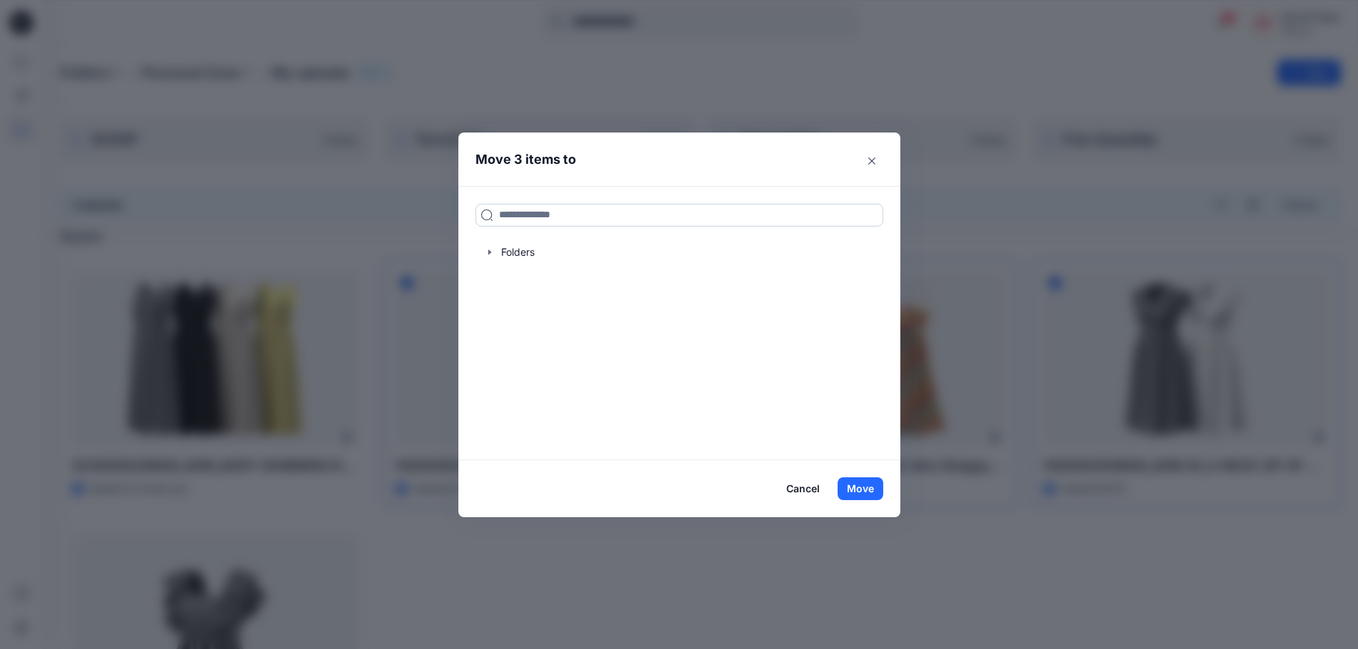
click at [622, 220] on input at bounding box center [680, 215] width 408 height 23
click at [490, 254] on icon "button" at bounding box center [489, 252] width 11 height 11
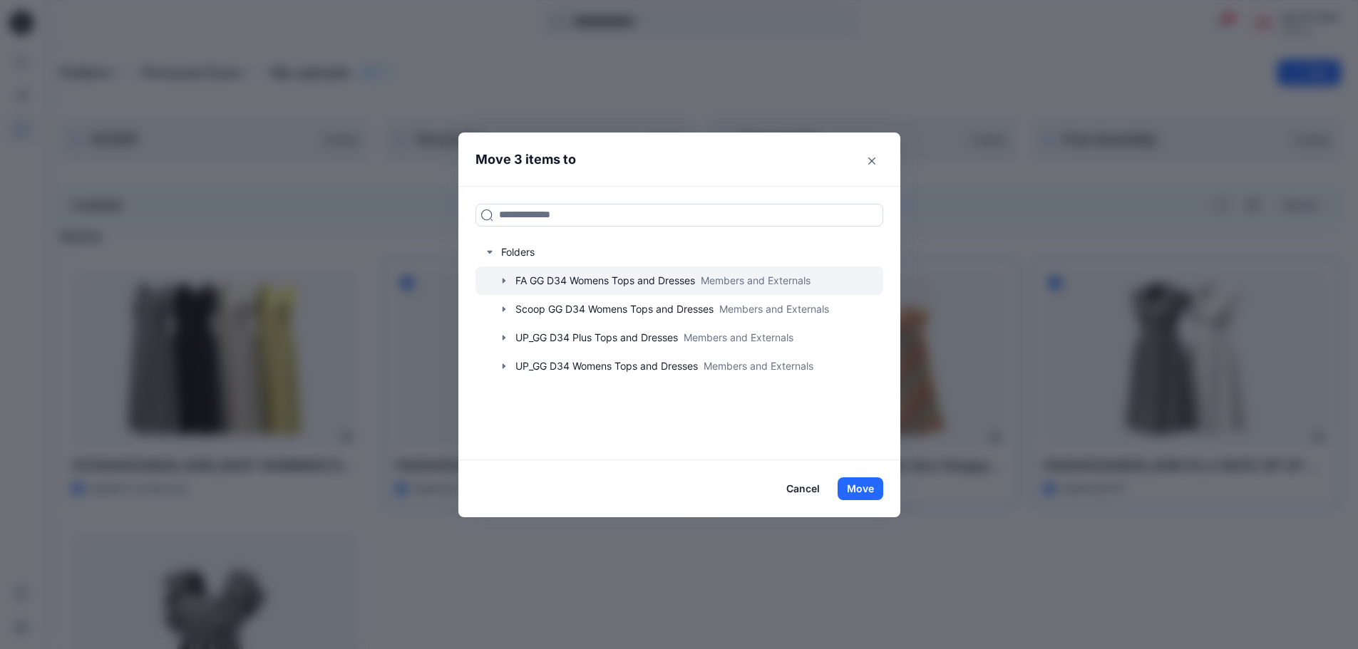
click at [582, 279] on div at bounding box center [680, 281] width 408 height 29
click at [505, 281] on icon "button" at bounding box center [503, 280] width 3 height 5
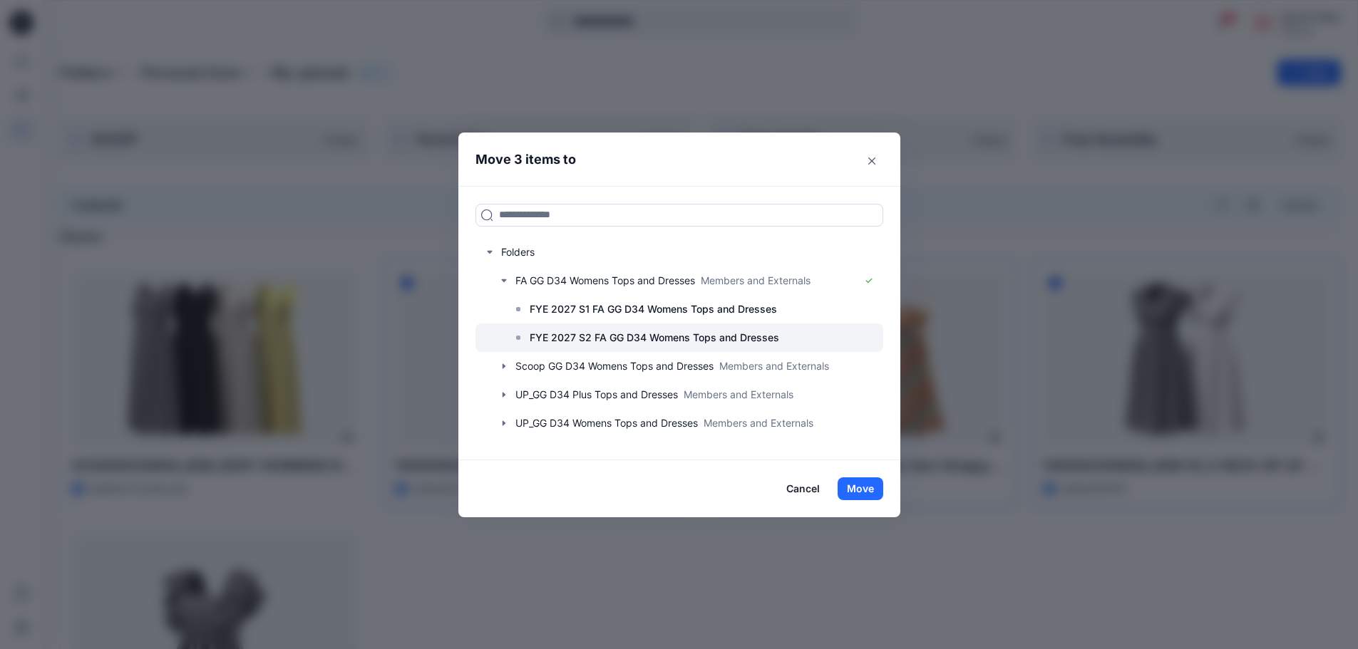
click at [534, 341] on div at bounding box center [680, 338] width 408 height 29
click at [870, 480] on button "Move" at bounding box center [861, 489] width 46 height 23
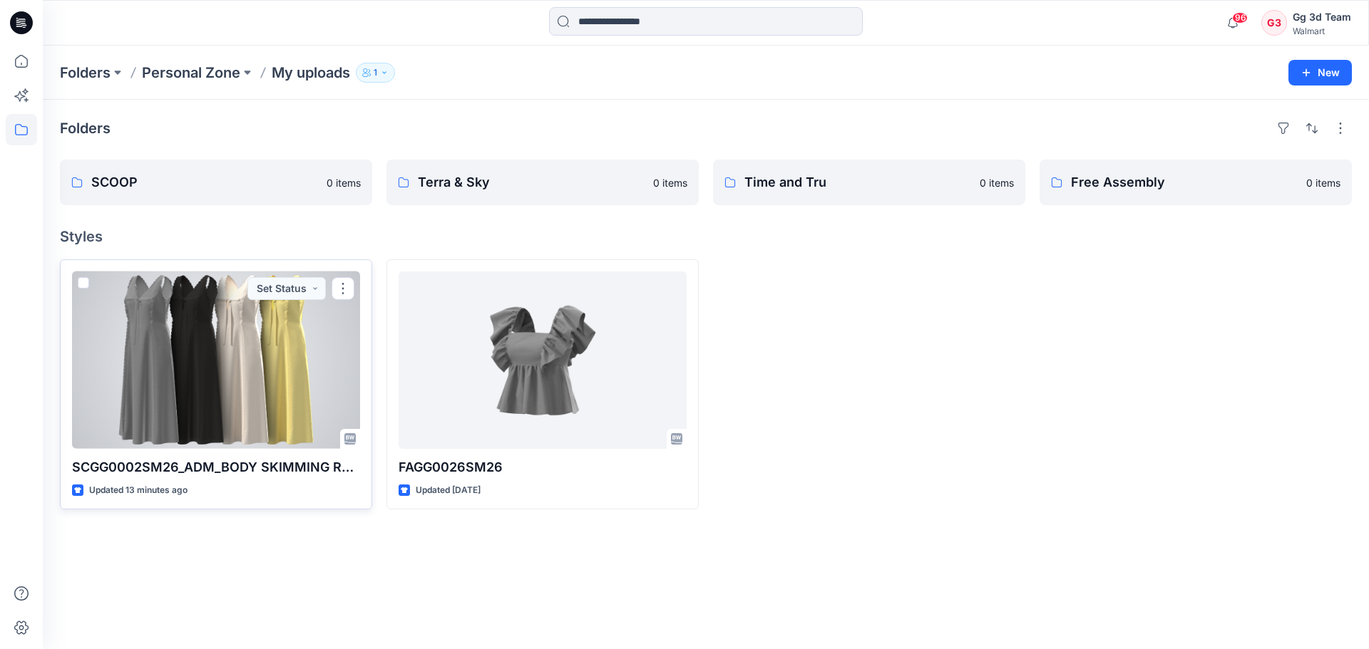
click at [78, 280] on span at bounding box center [83, 282] width 11 height 11
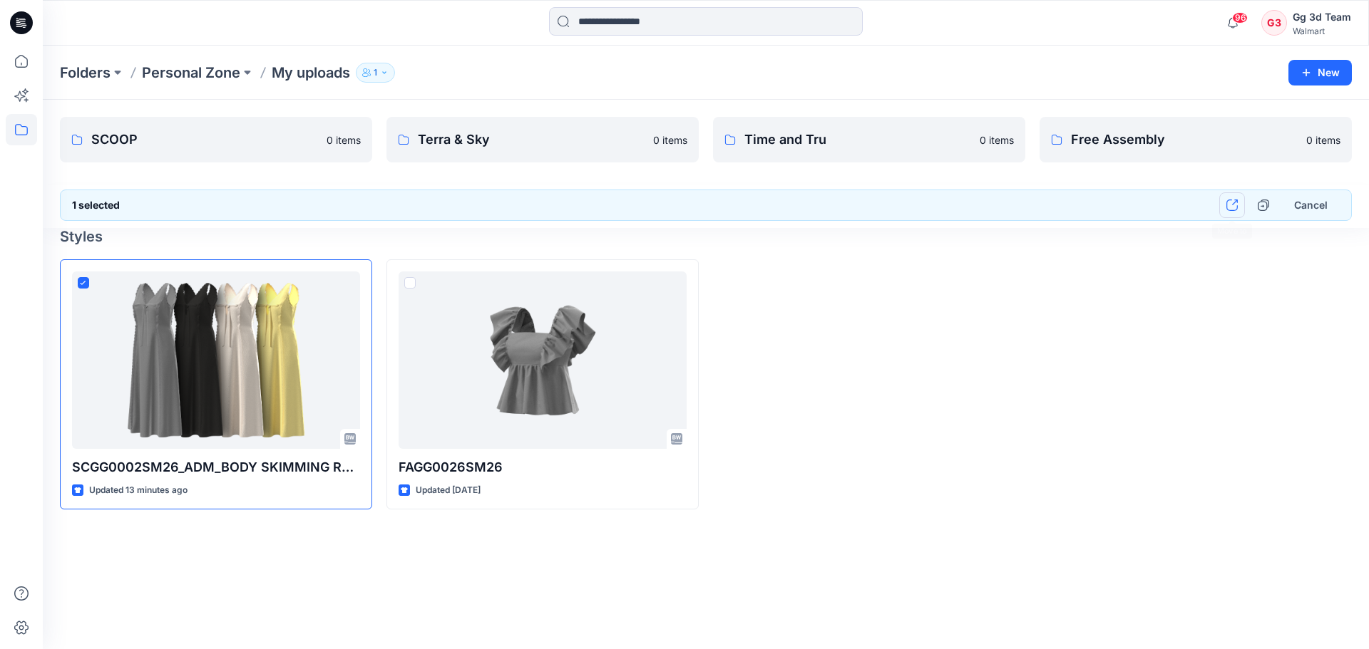
click at [1236, 210] on icon "button" at bounding box center [1231, 205] width 11 height 11
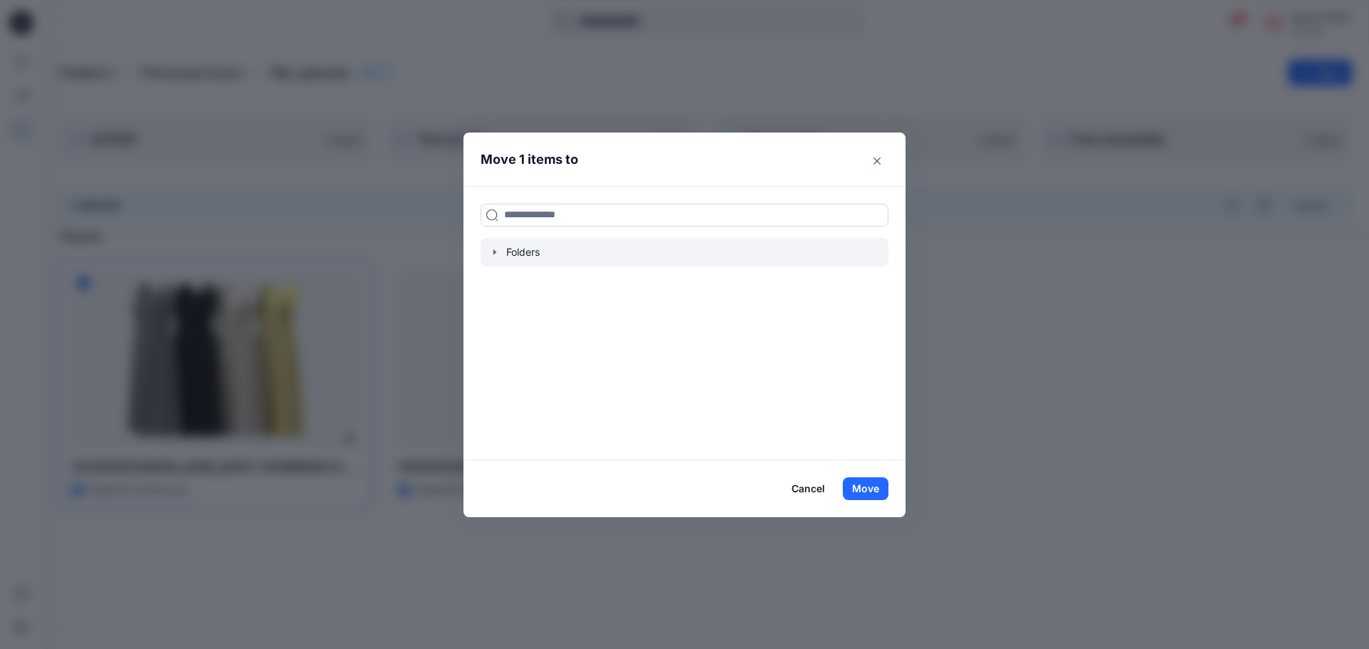
click at [510, 256] on div at bounding box center [685, 252] width 408 height 29
click at [495, 252] on icon "button" at bounding box center [494, 252] width 11 height 11
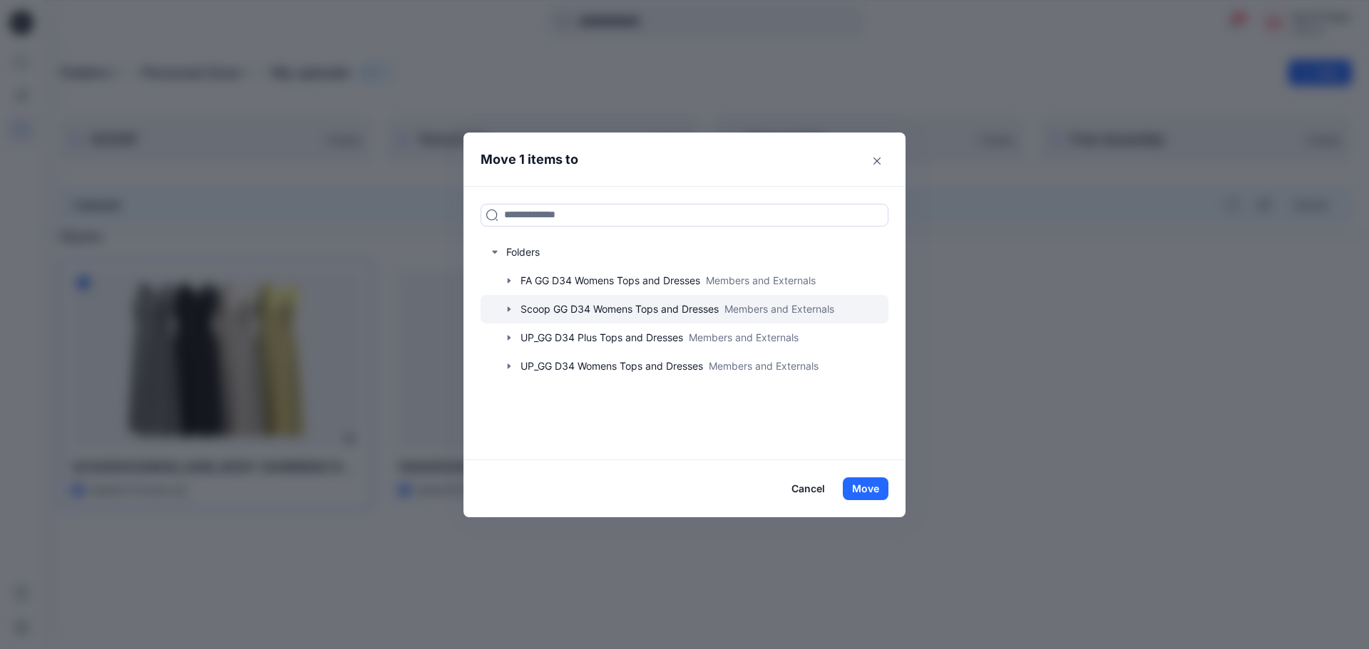
click at [505, 310] on icon "button" at bounding box center [508, 309] width 11 height 11
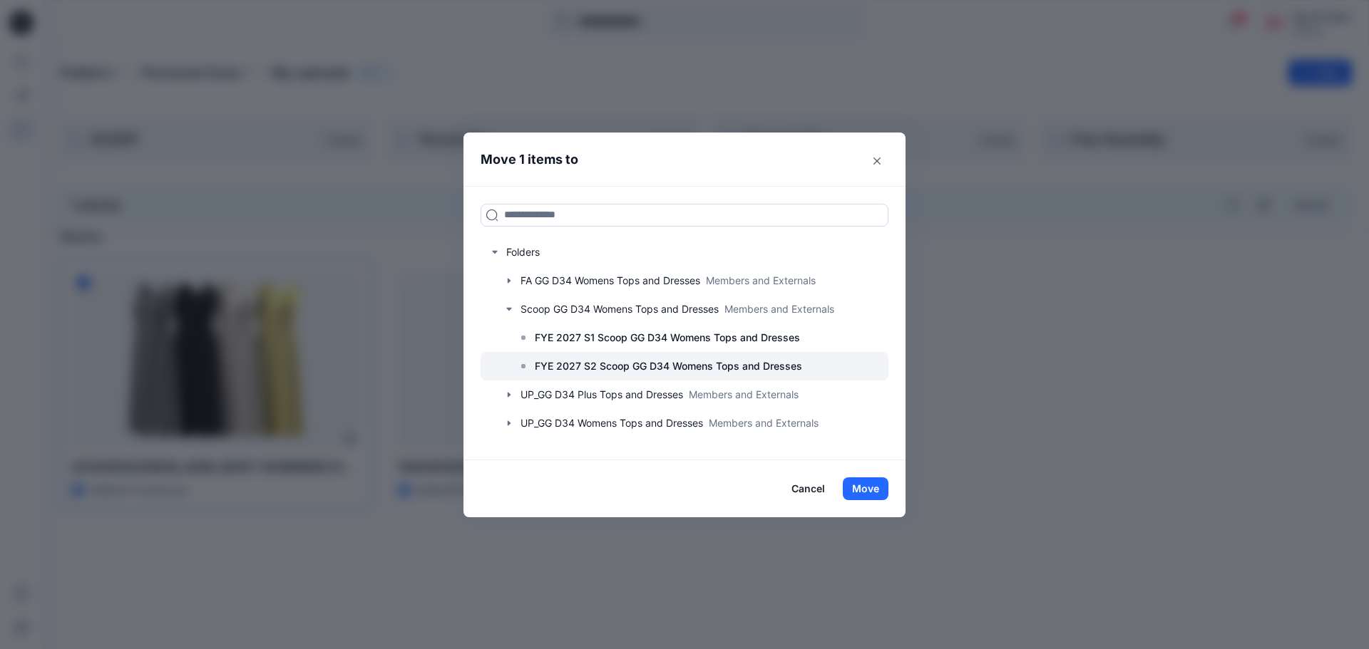
click at [571, 371] on p "FYE 2027 S2 Scoop GG D34 Womens Tops and Dresses" at bounding box center [668, 366] width 267 height 17
click at [865, 491] on button "Move" at bounding box center [866, 489] width 46 height 23
